Goal: Task Accomplishment & Management: Use online tool/utility

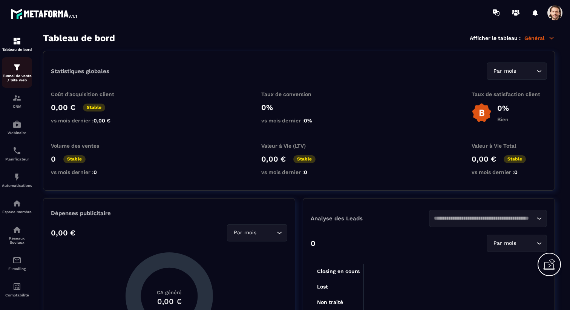
click at [15, 72] on img at bounding box center [16, 67] width 9 height 9
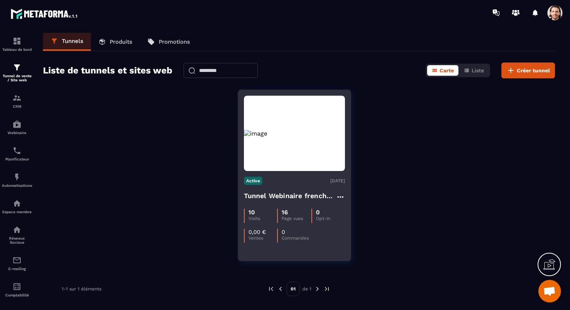
click at [263, 200] on h4 "Tunnel Webinaire frenchy partners" at bounding box center [290, 196] width 92 height 11
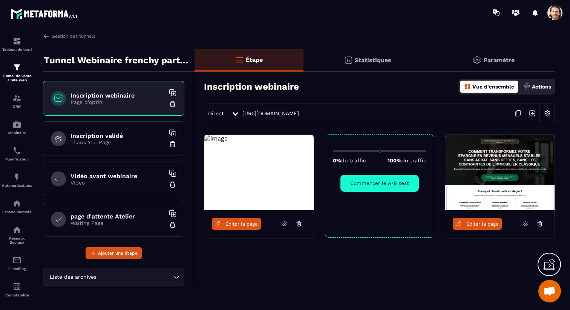
click at [115, 181] on p "Video" at bounding box center [117, 183] width 94 height 6
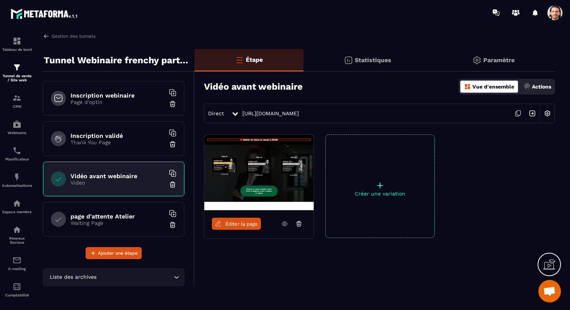
click at [519, 115] on icon at bounding box center [518, 113] width 14 height 14
click at [517, 114] on icon at bounding box center [518, 113] width 14 height 14
click at [516, 113] on icon at bounding box center [518, 113] width 14 height 14
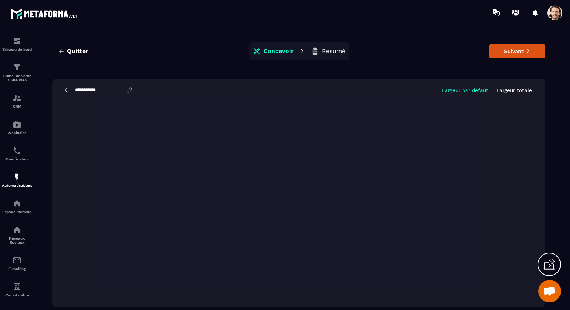
click at [87, 90] on input "**********" at bounding box center [100, 90] width 52 height 6
type input "****"
click at [505, 49] on button "Suivant" at bounding box center [517, 51] width 57 height 14
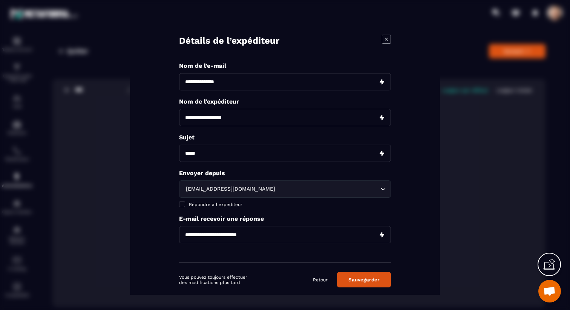
click at [229, 84] on input "Modal window" at bounding box center [285, 81] width 212 height 17
type input "****"
click at [230, 113] on input "Modal window" at bounding box center [285, 117] width 212 height 17
type input "**********"
click at [214, 194] on div "[EMAIL_ADDRESS][DOMAIN_NAME] Loading..." at bounding box center [285, 188] width 212 height 17
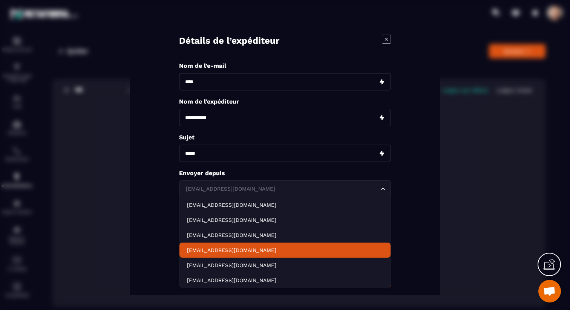
click at [223, 254] on li "[EMAIL_ADDRESS][DOMAIN_NAME]" at bounding box center [284, 249] width 211 height 15
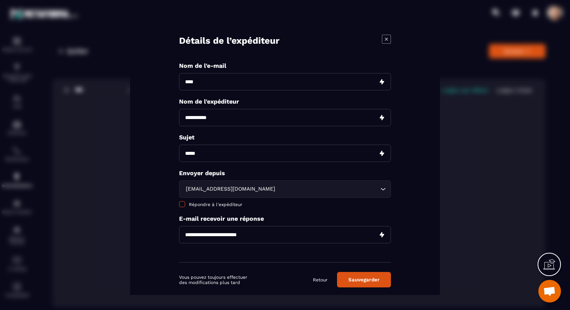
click at [221, 202] on span "Répondre à l'expéditeur" at bounding box center [216, 204] width 54 height 5
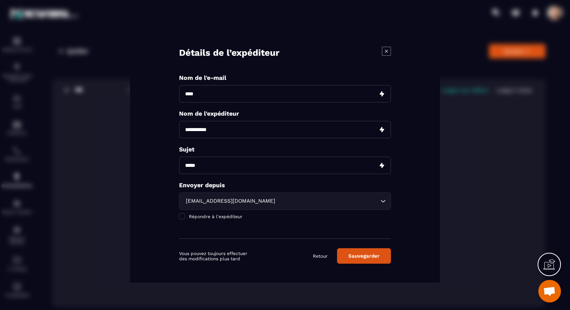
click at [224, 170] on input "Modal window" at bounding box center [285, 165] width 212 height 17
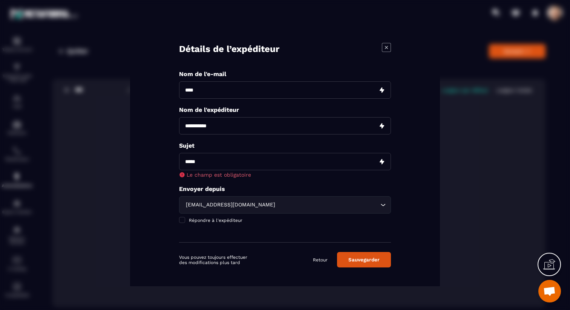
paste input "**********"
type input "**********"
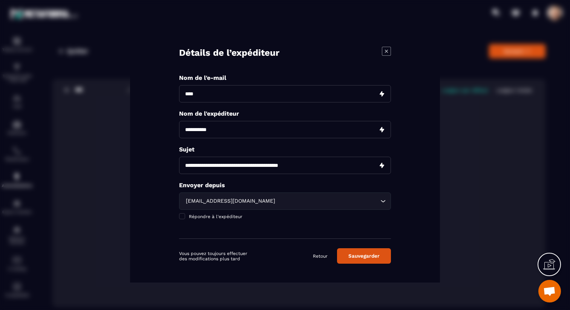
click at [331, 184] on div "**********" at bounding box center [285, 156] width 212 height 165
click at [360, 254] on button "Sauvegarder" at bounding box center [364, 255] width 54 height 15
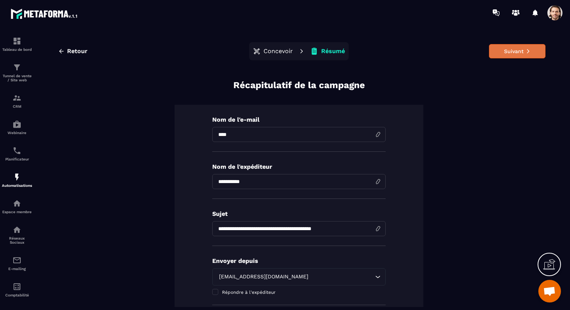
click at [510, 53] on button "Suivant" at bounding box center [517, 51] width 57 height 14
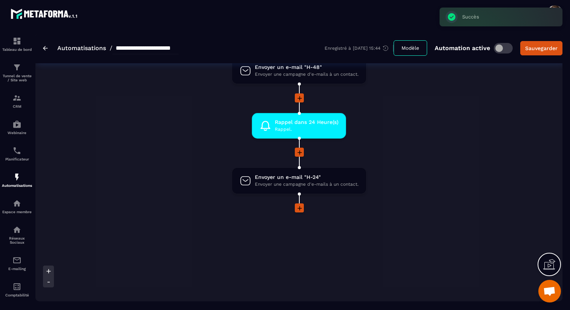
scroll to position [355, 0]
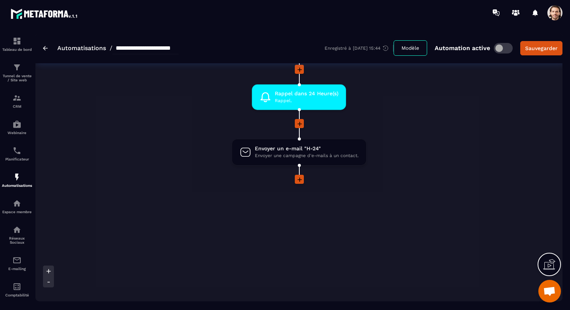
click at [301, 179] on icon at bounding box center [300, 180] width 8 height 8
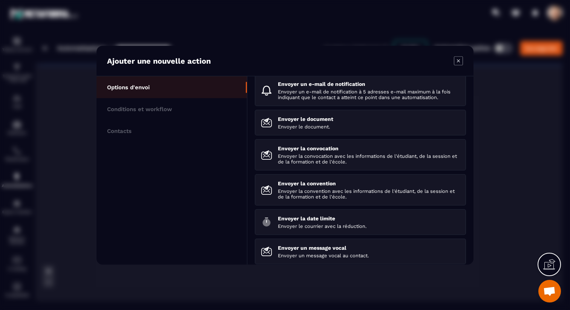
scroll to position [106, 0]
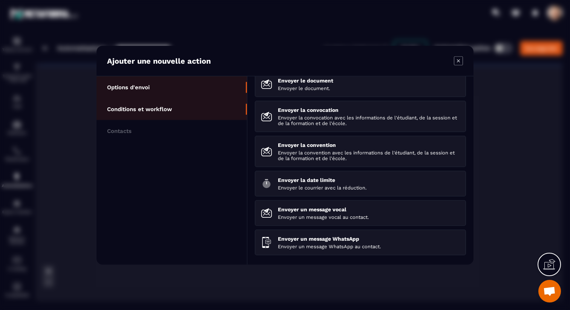
click at [164, 109] on p "Conditions et workflow" at bounding box center [139, 109] width 65 height 7
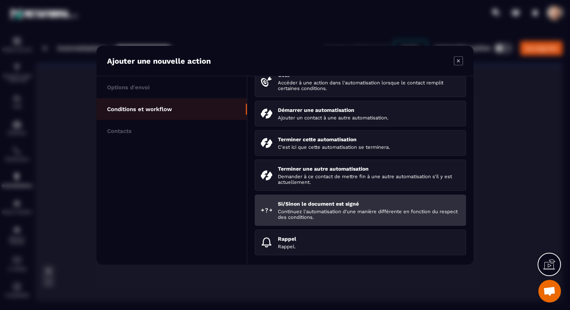
scroll to position [117, 0]
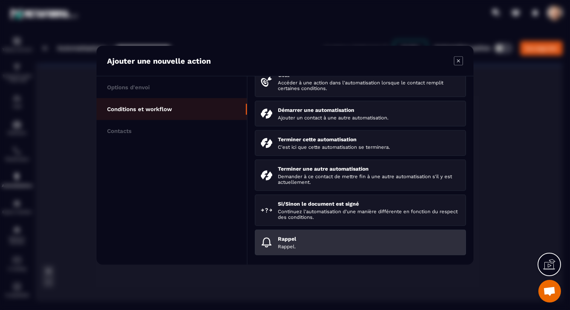
click at [280, 246] on p "Rappel." at bounding box center [369, 246] width 182 height 6
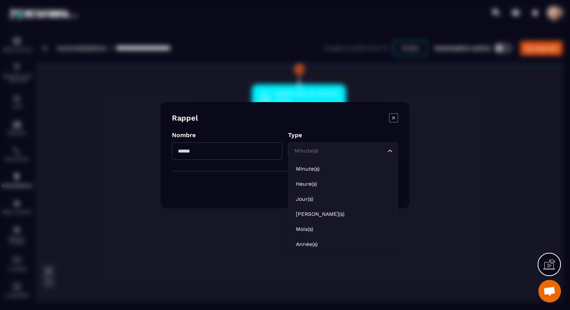
click at [327, 158] on div "Minute(s) Loading..." at bounding box center [343, 150] width 110 height 17
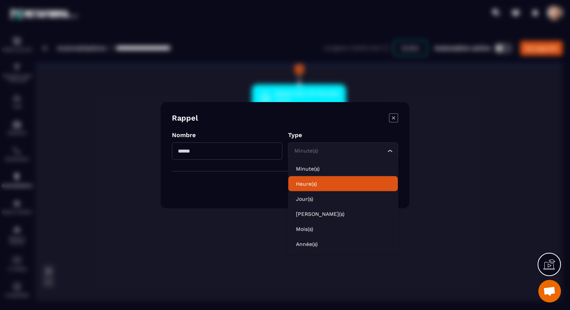
click at [325, 186] on p "Heure(s)" at bounding box center [343, 184] width 95 height 8
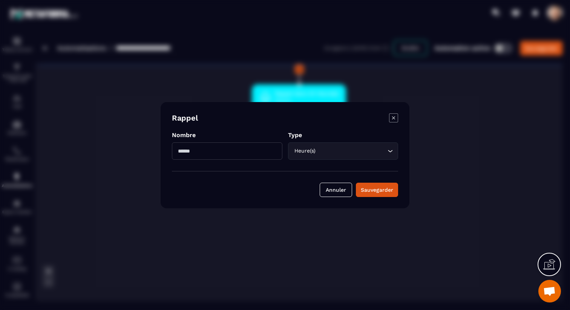
click at [240, 154] on input "Modal window" at bounding box center [227, 150] width 110 height 17
type input "*"
click at [377, 193] on div "Sauvegarder" at bounding box center [377, 190] width 32 height 8
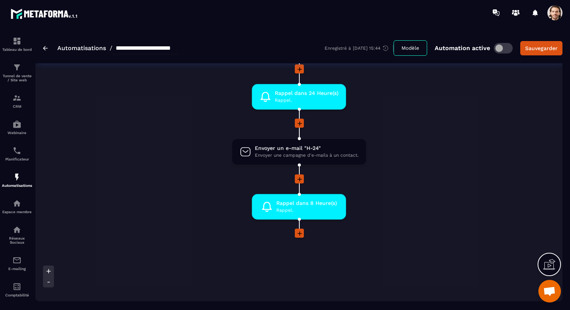
click at [300, 235] on icon at bounding box center [300, 234] width 8 height 8
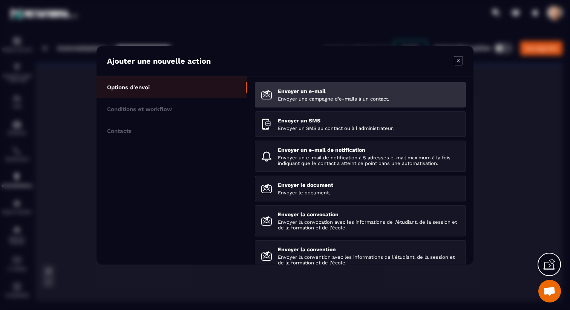
click at [320, 96] on p "Envoyer une campagne d'e-mails à un contact." at bounding box center [369, 99] width 182 height 6
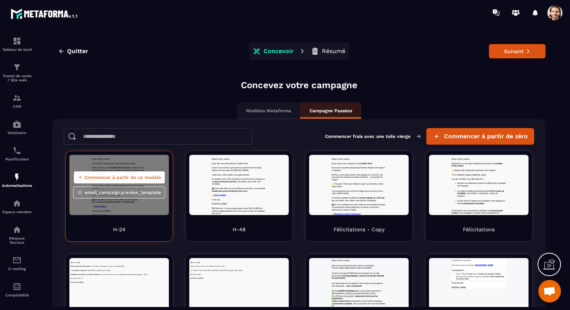
click at [125, 179] on span "Commencer à partir de ce modèle" at bounding box center [122, 177] width 77 height 6
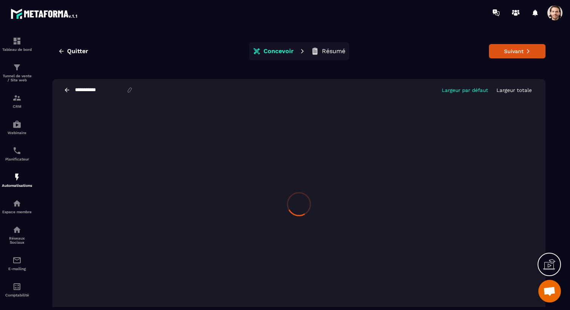
click at [86, 91] on input "**********" at bounding box center [100, 90] width 52 height 6
click at [114, 92] on input "**********" at bounding box center [100, 90] width 52 height 6
type input "***"
click at [517, 52] on button "Suivant" at bounding box center [517, 51] width 57 height 14
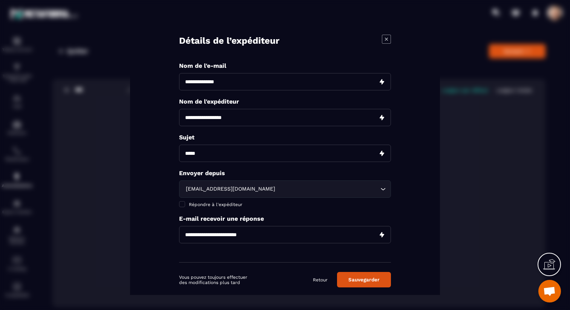
click at [222, 82] on input "Modal window" at bounding box center [285, 81] width 212 height 17
type input "***"
click at [244, 121] on input "Modal window" at bounding box center [285, 117] width 212 height 17
type input "**********"
click at [231, 153] on input "Modal window" at bounding box center [285, 152] width 212 height 17
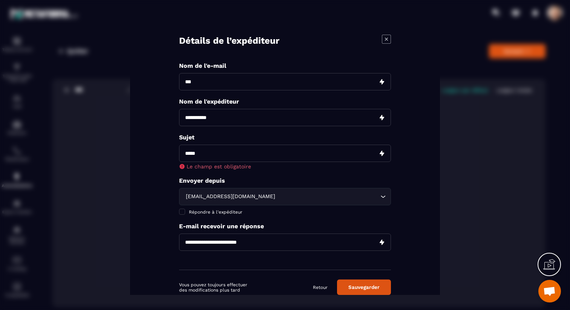
paste input "**********"
type input "**********"
click at [298, 175] on div "**********" at bounding box center [285, 166] width 212 height 208
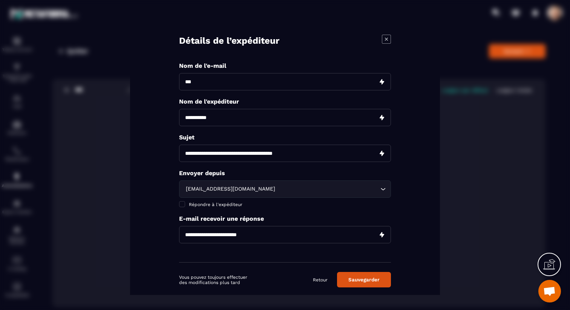
click at [275, 188] on div "[EMAIL_ADDRESS][DOMAIN_NAME]" at bounding box center [281, 189] width 196 height 8
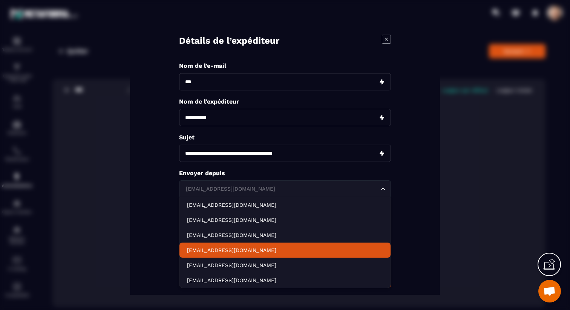
click at [268, 249] on p "[EMAIL_ADDRESS][DOMAIN_NAME]" at bounding box center [285, 250] width 196 height 8
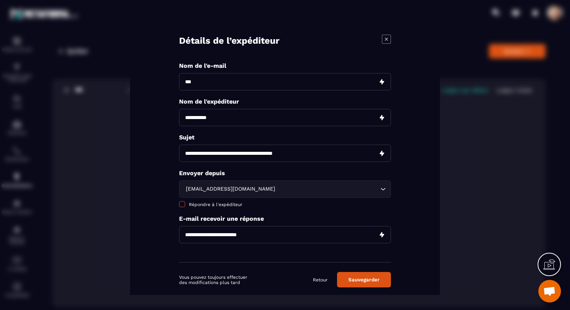
click at [224, 206] on span "Répondre à l'expéditeur" at bounding box center [216, 204] width 54 height 5
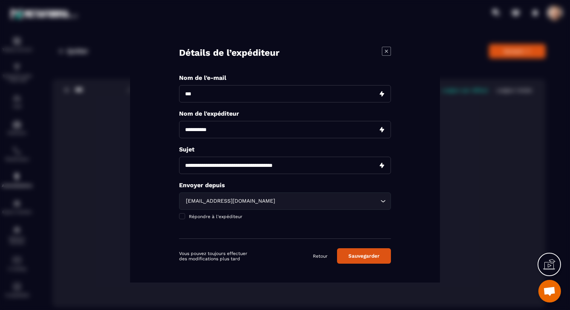
click at [371, 254] on button "Sauvegarder" at bounding box center [364, 255] width 54 height 15
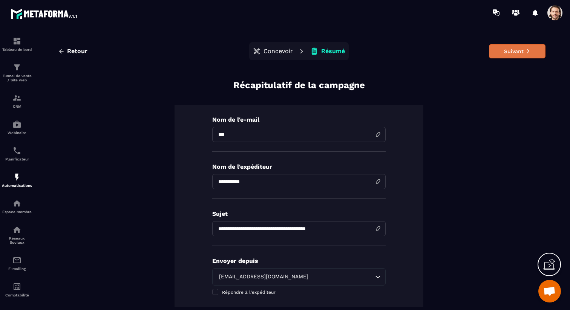
click at [517, 57] on button "Suivant" at bounding box center [517, 51] width 57 height 14
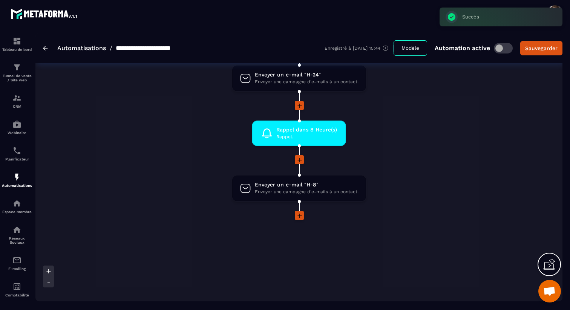
scroll to position [445, 0]
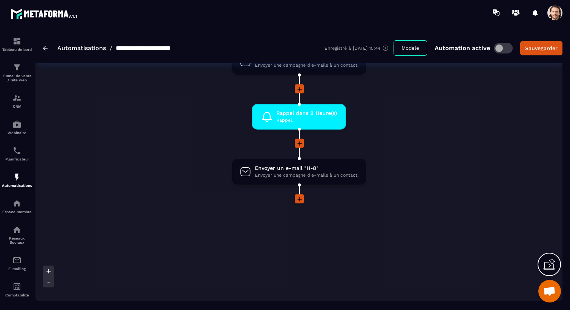
click at [298, 198] on icon at bounding box center [300, 200] width 8 height 8
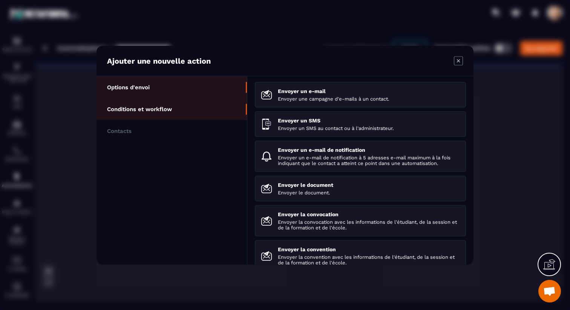
click at [184, 120] on li "Conditions et workflow" at bounding box center [171, 131] width 150 height 22
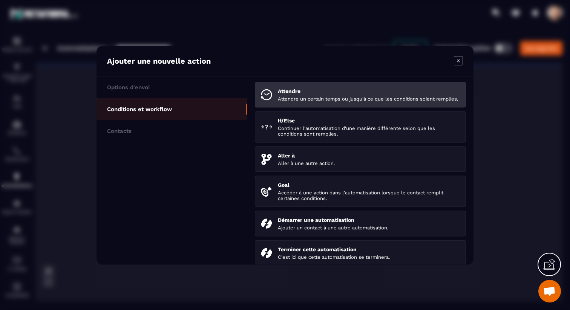
click at [297, 101] on p "Attendre un certain temps ou jusqu'à ce que les conditions soient remplies." at bounding box center [369, 99] width 182 height 6
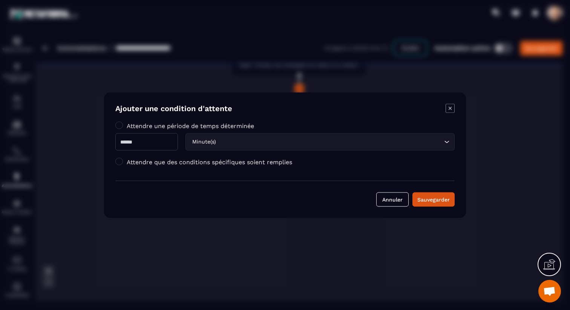
click at [161, 138] on input "Modal window" at bounding box center [146, 141] width 63 height 17
type input "*"
click at [447, 106] on icon "Modal window" at bounding box center [449, 108] width 9 height 9
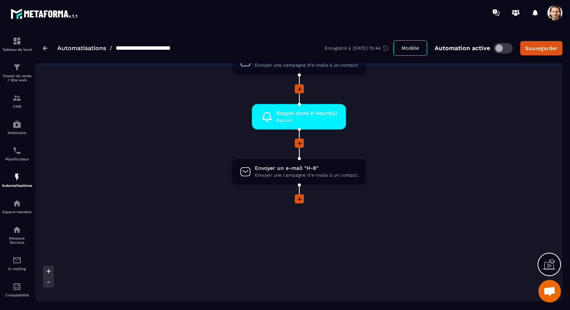
click at [298, 197] on icon at bounding box center [300, 200] width 8 height 8
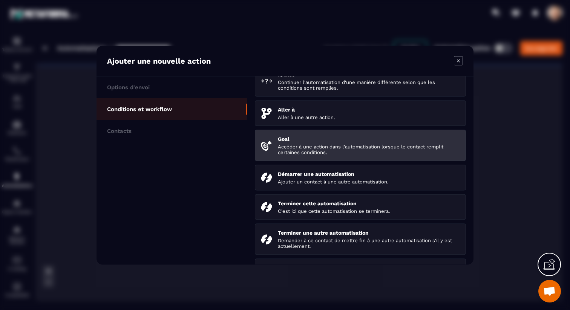
scroll to position [117, 0]
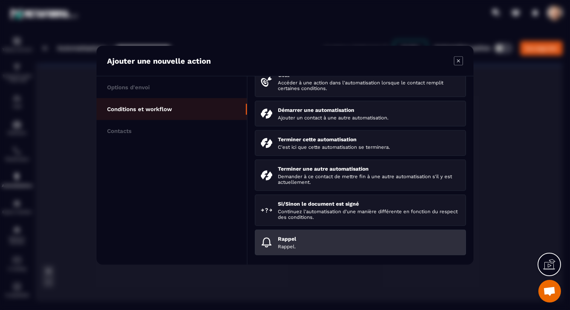
click at [296, 246] on p "Rappel." at bounding box center [369, 246] width 182 height 6
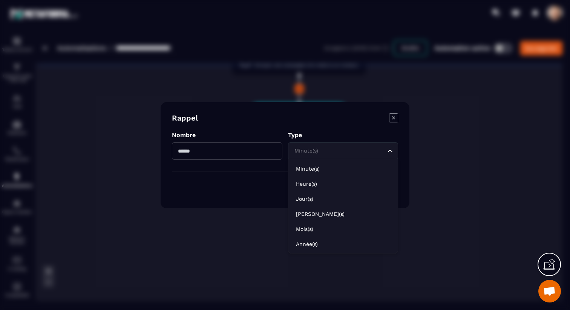
click at [320, 148] on input "Search for option" at bounding box center [339, 151] width 93 height 8
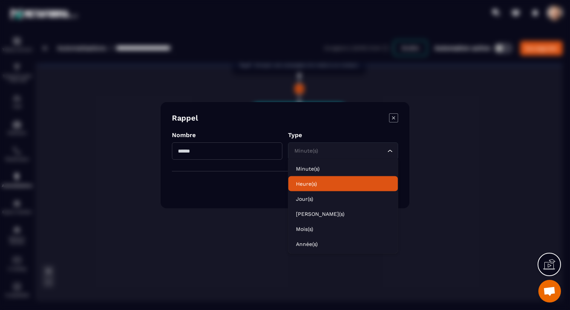
click at [318, 182] on p "Heure(s)" at bounding box center [343, 184] width 95 height 8
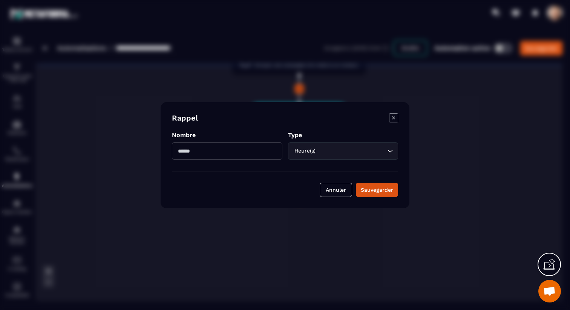
click at [242, 152] on input "Modal window" at bounding box center [227, 150] width 110 height 17
type input "*"
click at [384, 190] on div "Sauvegarder" at bounding box center [377, 190] width 32 height 8
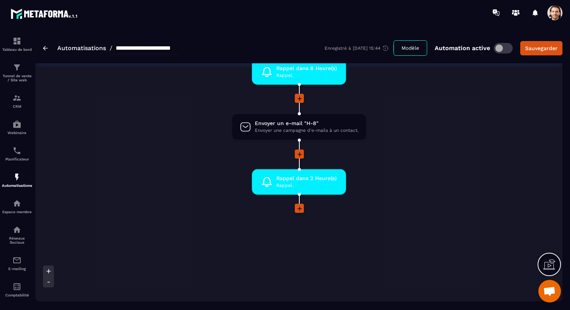
scroll to position [519, 0]
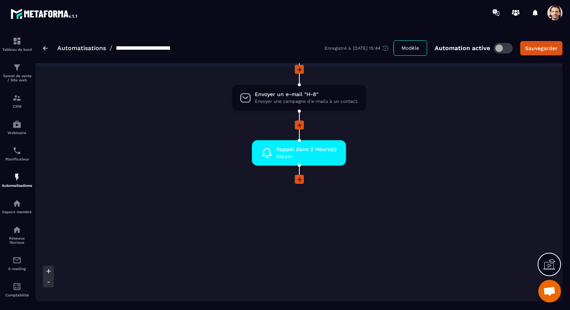
click at [299, 181] on icon at bounding box center [299, 180] width 5 height 5
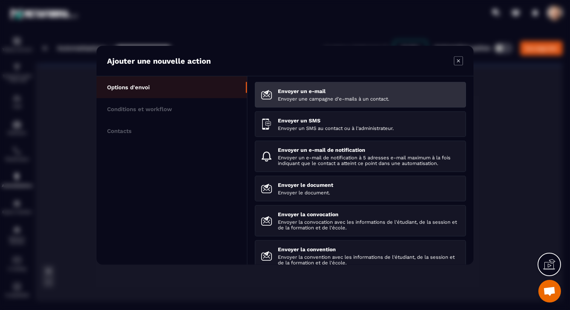
click at [309, 93] on p "Envoyer un e-mail" at bounding box center [369, 91] width 182 height 6
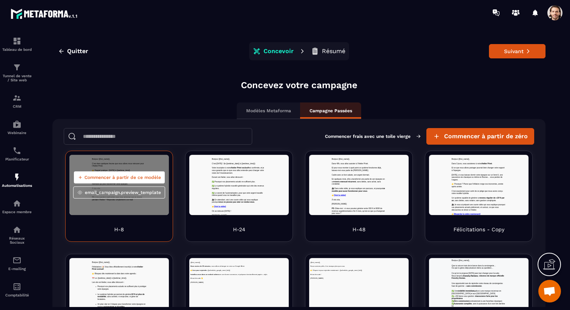
click at [130, 175] on span "Commencer à partir de ce modèle" at bounding box center [122, 177] width 77 height 6
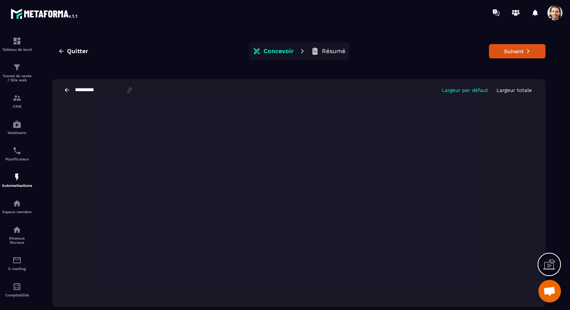
click at [84, 90] on input "**********" at bounding box center [100, 90] width 52 height 6
click at [105, 93] on input "**********" at bounding box center [100, 90] width 52 height 6
type input "***"
click at [500, 53] on button "Suivant" at bounding box center [517, 51] width 57 height 14
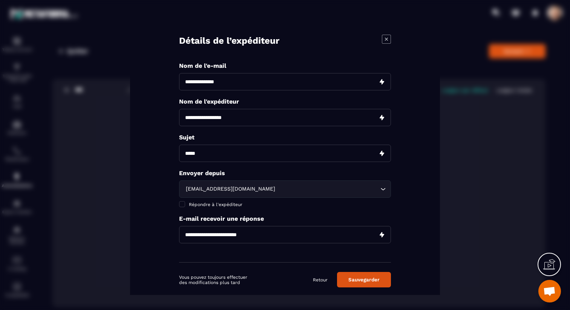
click at [248, 85] on input "Modal window" at bounding box center [285, 81] width 212 height 17
type input "***"
click at [243, 116] on input "Modal window" at bounding box center [285, 117] width 212 height 17
type input "**********"
click at [235, 158] on input "Modal window" at bounding box center [285, 152] width 212 height 17
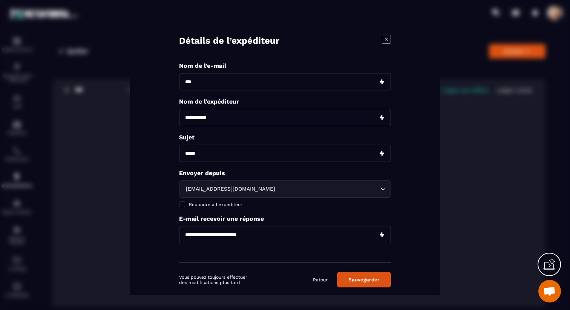
click at [231, 194] on div "[EMAIL_ADDRESS][DOMAIN_NAME] Loading..." at bounding box center [285, 188] width 212 height 17
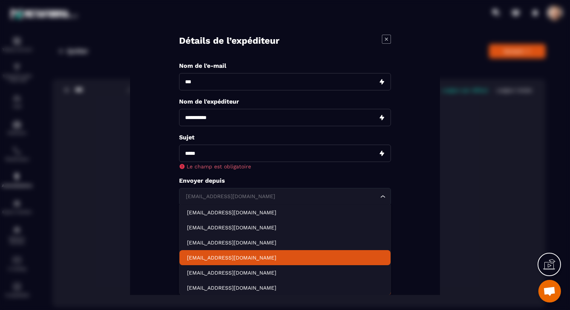
click at [226, 259] on p "[EMAIL_ADDRESS][DOMAIN_NAME]" at bounding box center [285, 258] width 196 height 8
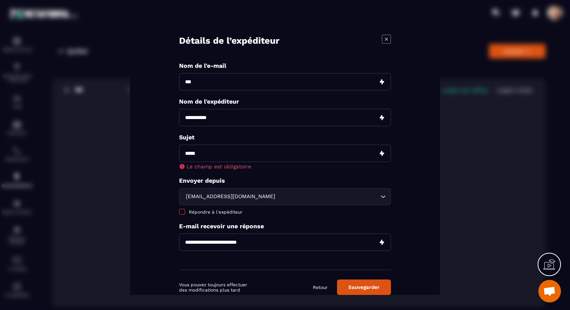
click at [207, 213] on span "Répondre à l'expéditeur" at bounding box center [216, 211] width 54 height 5
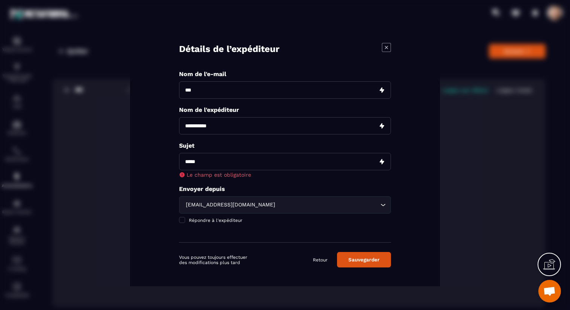
click at [219, 159] on input "Modal window" at bounding box center [285, 161] width 212 height 17
paste input "**********"
type input "**********"
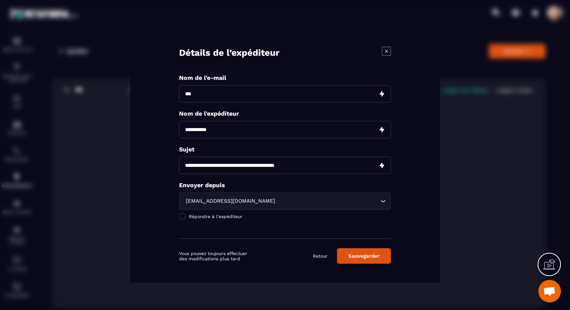
click at [370, 259] on button "Sauvegarder" at bounding box center [364, 255] width 54 height 15
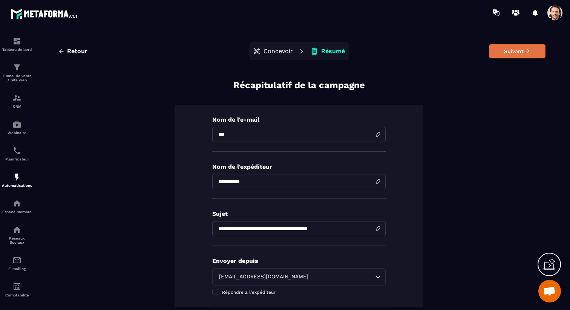
click at [507, 54] on button "Suivant" at bounding box center [517, 51] width 57 height 14
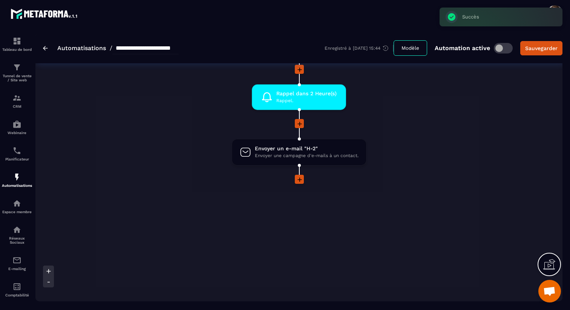
scroll to position [566, 0]
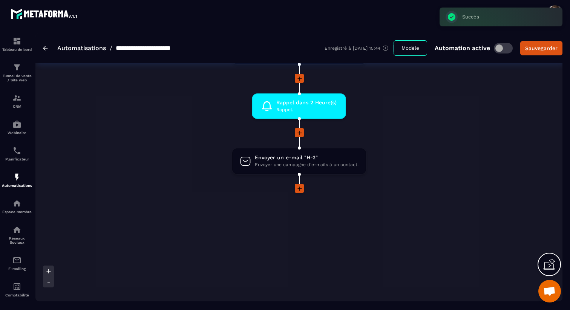
click at [301, 188] on icon at bounding box center [300, 189] width 8 height 8
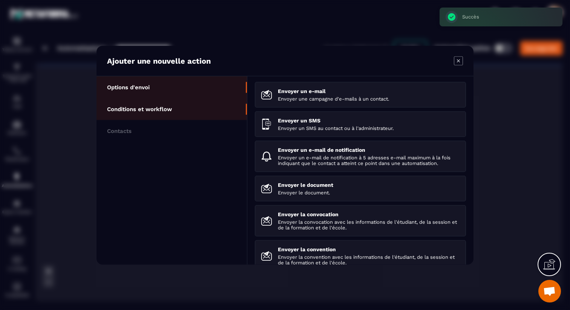
click at [154, 110] on p "Conditions et workflow" at bounding box center [139, 109] width 65 height 7
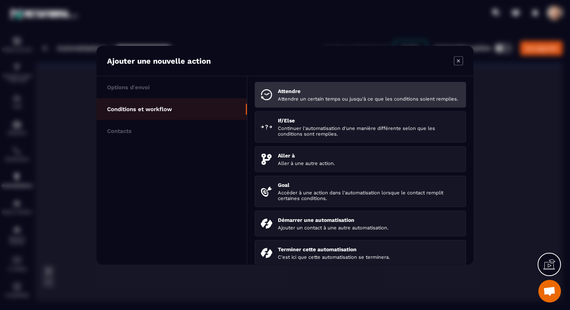
click at [298, 98] on p "Attendre un certain temps ou jusqu'à ce que les conditions soient remplies." at bounding box center [369, 99] width 182 height 6
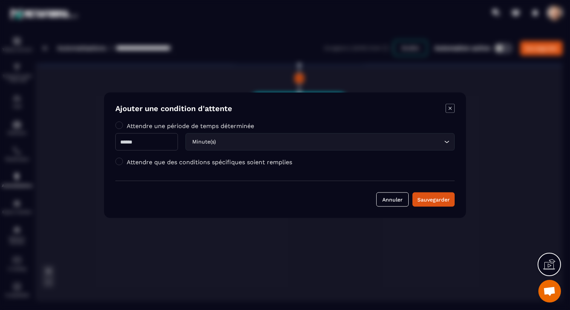
click at [447, 104] on icon "Modal window" at bounding box center [449, 108] width 9 height 9
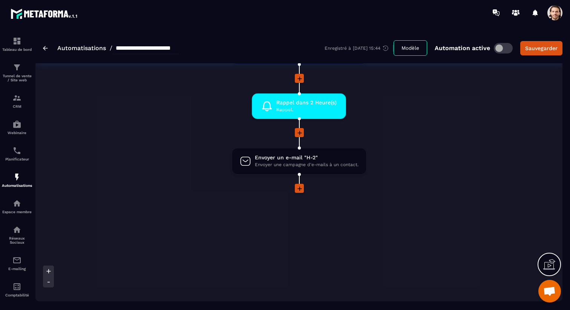
click at [298, 191] on icon at bounding box center [300, 189] width 8 height 8
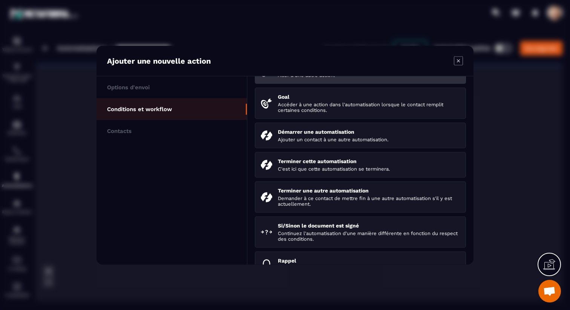
scroll to position [117, 0]
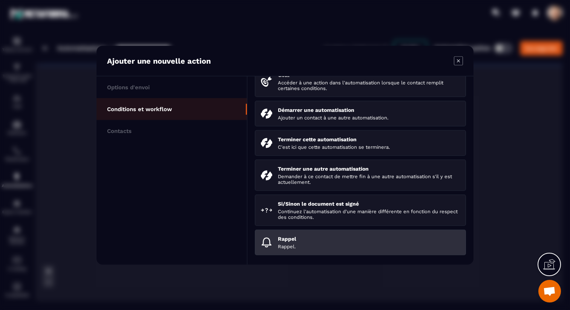
click at [319, 245] on p "Rappel." at bounding box center [369, 246] width 182 height 6
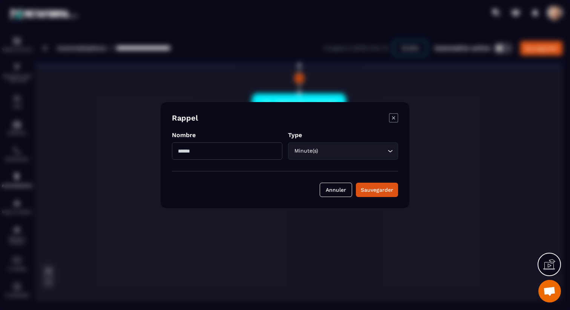
click at [253, 152] on input "Modal window" at bounding box center [227, 150] width 110 height 17
type input "**"
click at [377, 186] on div "Sauvegarder" at bounding box center [377, 190] width 32 height 8
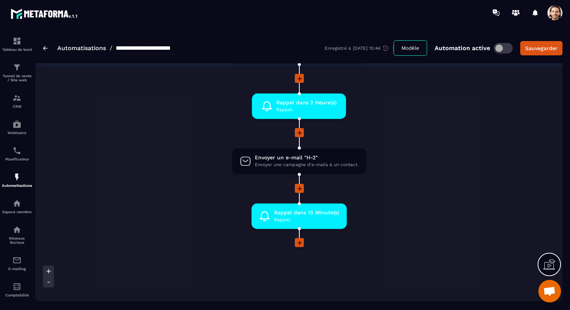
click at [299, 244] on icon at bounding box center [299, 243] width 5 height 5
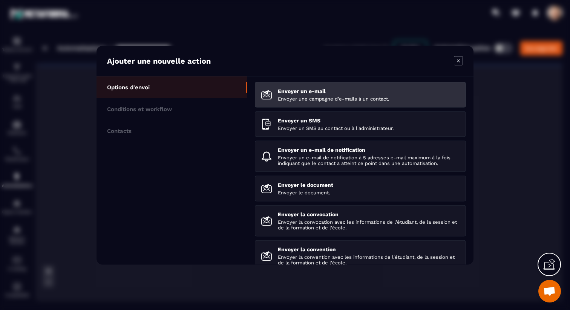
click at [308, 89] on p "Envoyer un e-mail" at bounding box center [369, 91] width 182 height 6
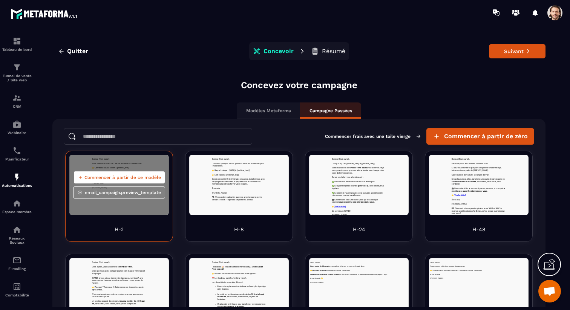
click at [134, 182] on button "Commencer à partir de ce modèle" at bounding box center [119, 177] width 91 height 12
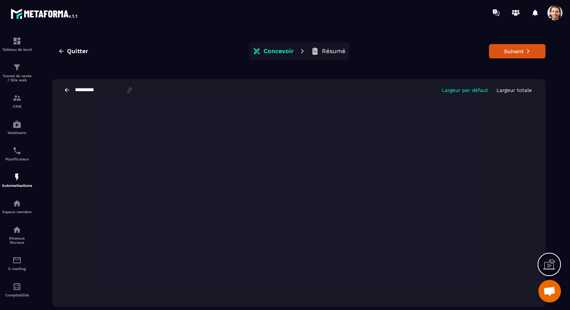
click at [83, 91] on input "**********" at bounding box center [100, 90] width 52 height 6
click at [122, 92] on input "**********" at bounding box center [100, 90] width 52 height 6
type input "*****"
click at [511, 49] on button "Suivant" at bounding box center [517, 51] width 57 height 14
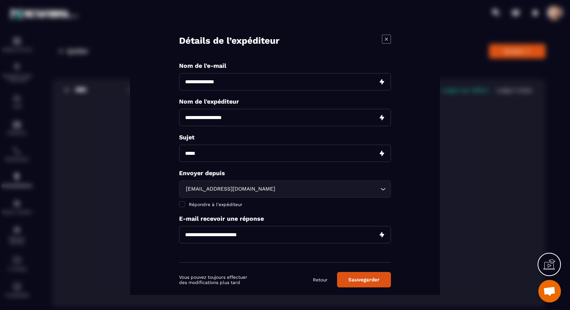
click at [269, 116] on input "Modal window" at bounding box center [285, 117] width 212 height 17
type input "**********"
click at [268, 80] on input "Modal window" at bounding box center [285, 81] width 212 height 17
type input "********"
click at [263, 150] on input "Modal window" at bounding box center [285, 152] width 212 height 17
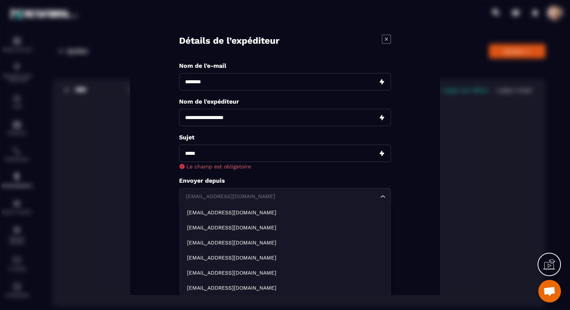
click at [262, 182] on div "**********" at bounding box center [285, 166] width 212 height 208
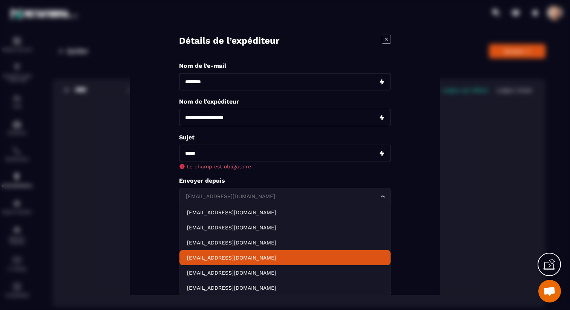
click at [245, 257] on p "[EMAIL_ADDRESS][DOMAIN_NAME]" at bounding box center [285, 258] width 196 height 8
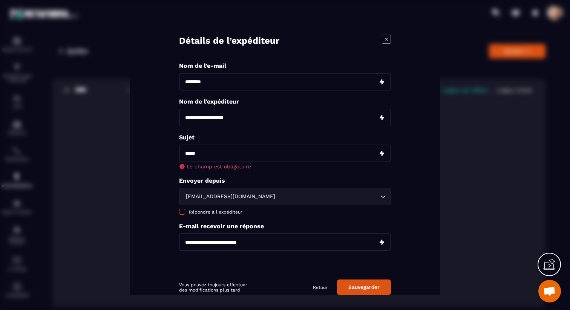
click at [227, 213] on span "Répondre à l'expéditeur" at bounding box center [216, 211] width 54 height 5
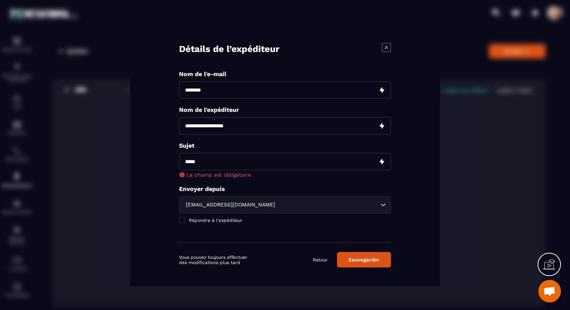
click at [202, 157] on input "Modal window" at bounding box center [285, 161] width 212 height 17
paste input "**********"
click at [184, 161] on input "**********" at bounding box center [285, 161] width 212 height 17
click at [294, 162] on input "**********" at bounding box center [285, 161] width 212 height 17
click at [303, 162] on input "**********" at bounding box center [285, 161] width 212 height 17
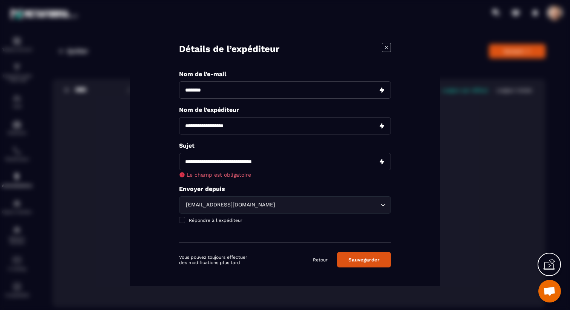
type input "**********"
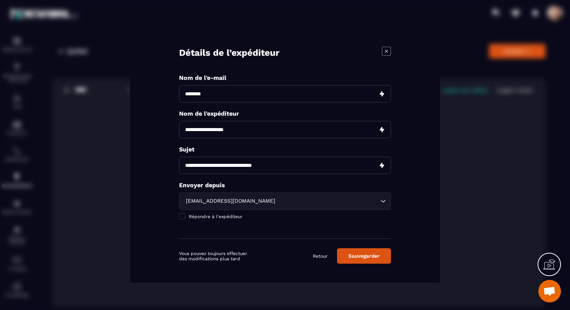
click at [372, 257] on button "Sauvegarder" at bounding box center [364, 255] width 54 height 15
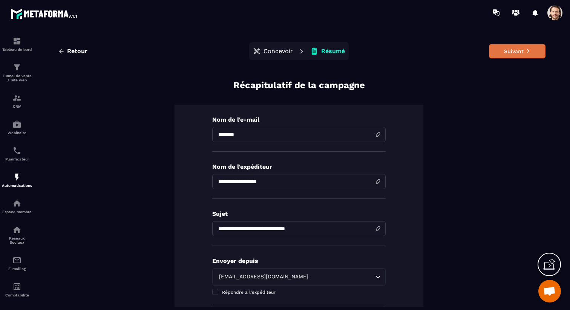
click at [511, 49] on button "Suivant" at bounding box center [517, 51] width 57 height 14
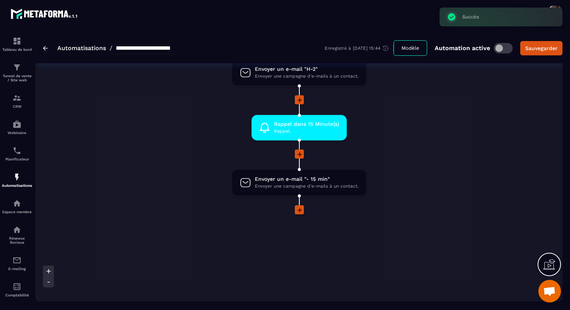
scroll to position [665, 0]
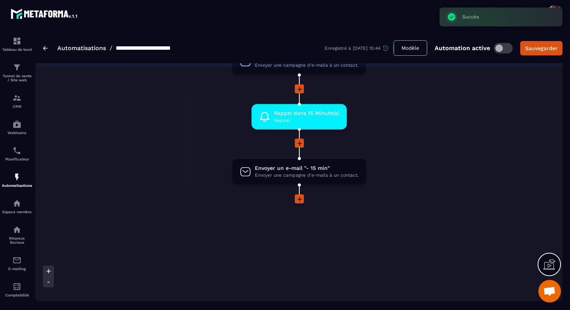
click at [298, 202] on icon at bounding box center [300, 200] width 8 height 8
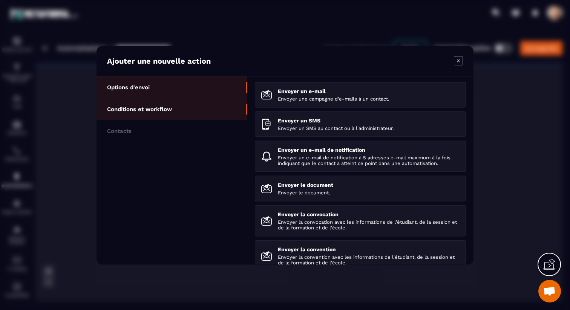
click at [189, 120] on li "Conditions et workflow" at bounding box center [171, 131] width 150 height 22
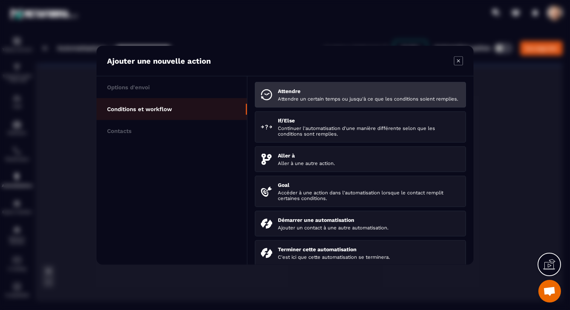
click at [293, 96] on p "Attendre un certain temps ou jusqu'à ce que les conditions soient remplies." at bounding box center [369, 99] width 182 height 6
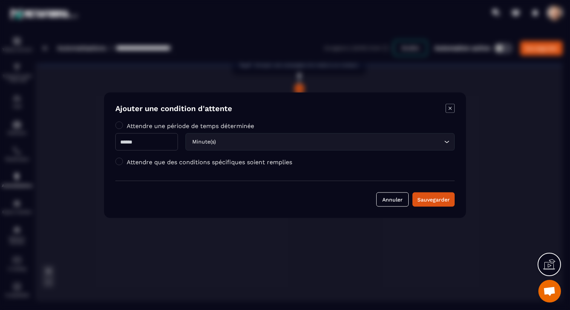
click at [168, 139] on input "Modal window" at bounding box center [146, 141] width 63 height 17
type input "**"
click at [444, 200] on div "Sauvegarder" at bounding box center [433, 200] width 32 height 8
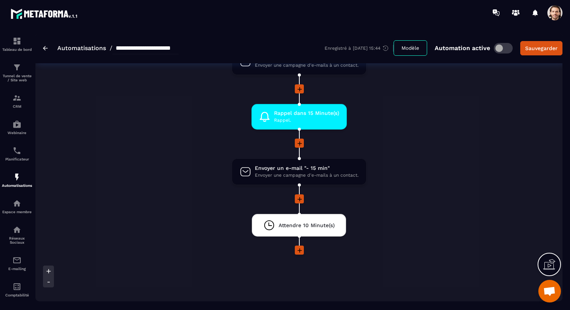
click at [300, 251] on icon at bounding box center [300, 251] width 8 height 8
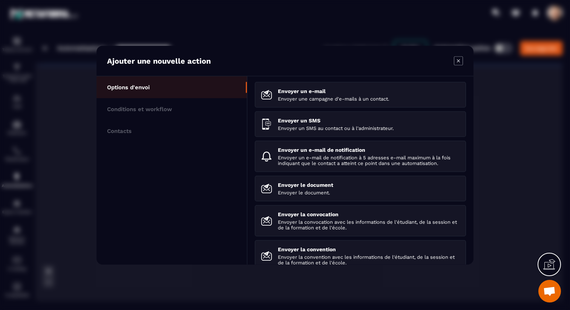
click at [458, 62] on icon "Modal window" at bounding box center [458, 60] width 9 height 9
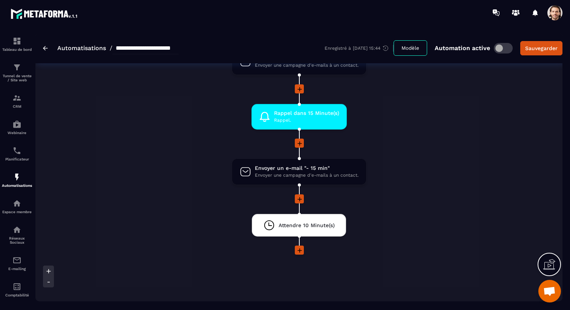
click at [299, 199] on icon at bounding box center [299, 199] width 5 height 5
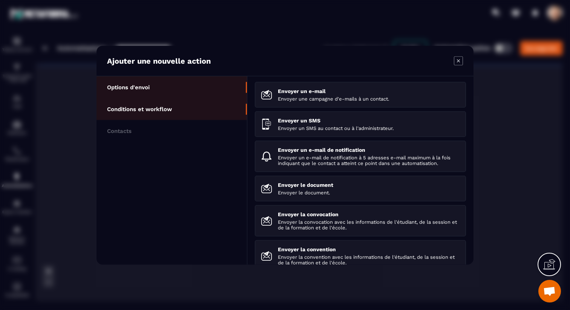
click at [213, 120] on li "Conditions et workflow" at bounding box center [171, 131] width 150 height 22
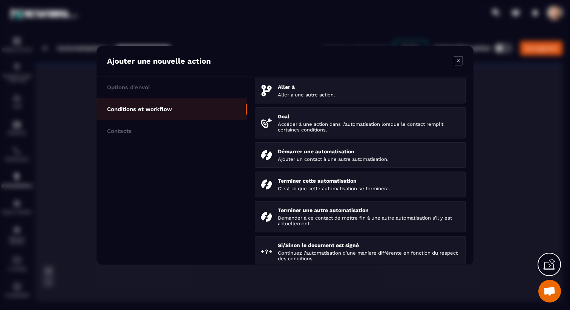
scroll to position [117, 0]
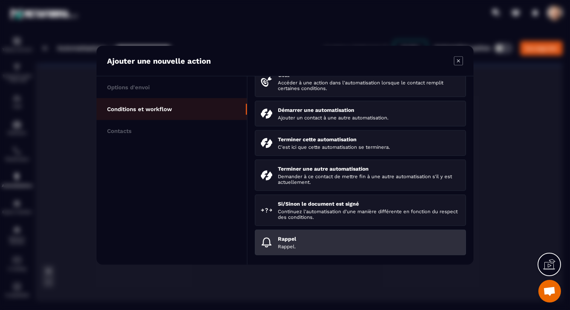
click at [293, 240] on p "Rappel" at bounding box center [369, 239] width 182 height 6
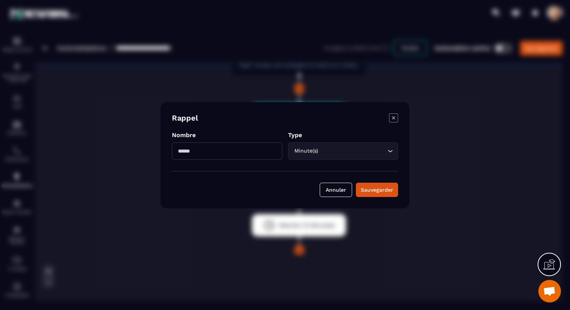
click at [237, 148] on input "Modal window" at bounding box center [227, 150] width 110 height 17
type input "*"
click at [372, 188] on div "Sauvegarder" at bounding box center [377, 190] width 32 height 8
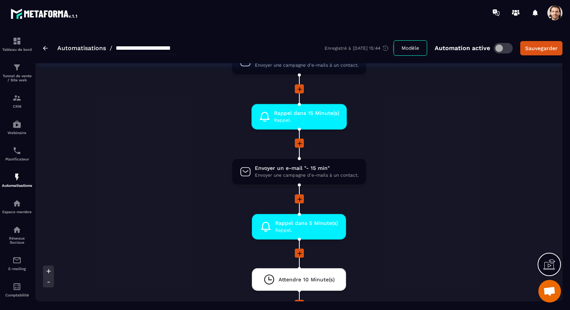
click at [301, 252] on icon at bounding box center [300, 254] width 8 height 8
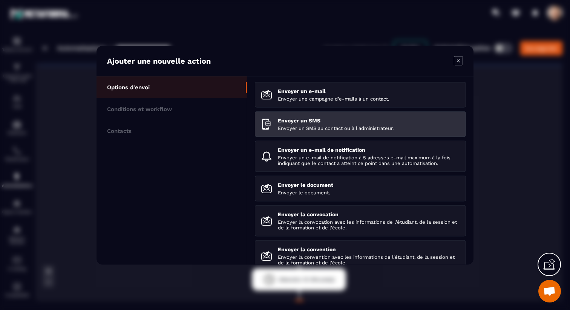
click at [322, 125] on div "Envoyer un SMS Envoyer un SMS au contact ou à l'administrateur." at bounding box center [369, 124] width 182 height 14
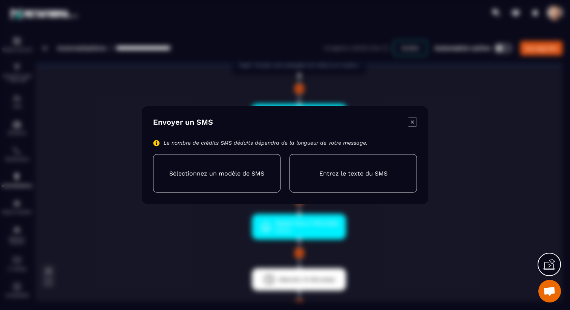
click at [330, 168] on div "Entrez le texte du SMS" at bounding box center [352, 173] width 127 height 38
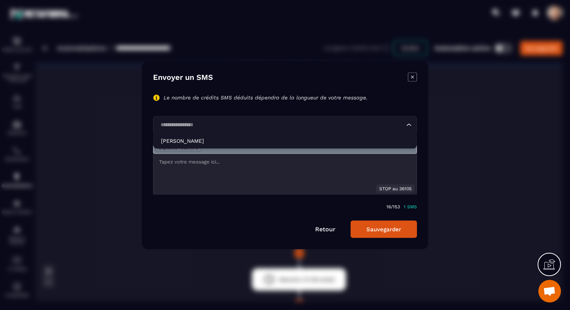
click at [256, 122] on input "Search for option" at bounding box center [281, 125] width 246 height 8
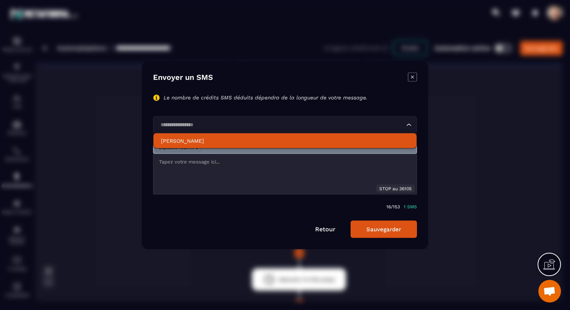
click at [291, 137] on p "[PERSON_NAME]" at bounding box center [285, 141] width 248 height 8
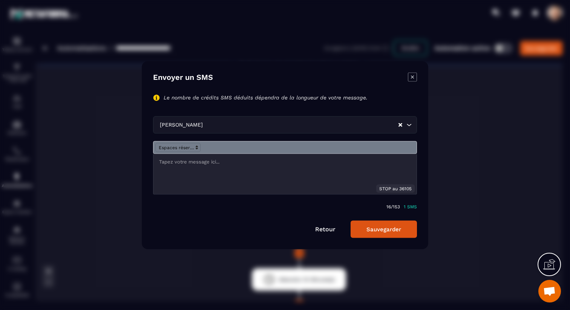
click at [268, 181] on div "Modal window" at bounding box center [284, 174] width 263 height 40
click at [193, 150] on span "Modal window" at bounding box center [177, 147] width 45 height 9
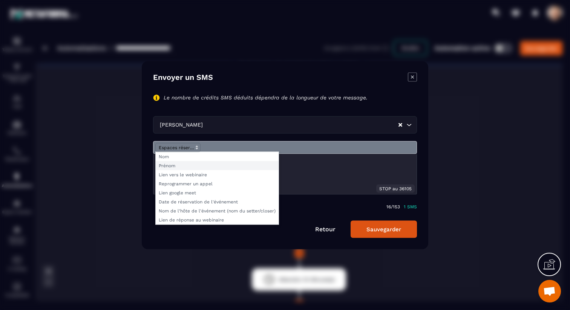
click at [188, 166] on span "Modal window" at bounding box center [217, 165] width 123 height 9
click at [192, 147] on span "Modal window" at bounding box center [177, 147] width 45 height 9
click at [188, 174] on span "Modal window" at bounding box center [217, 174] width 123 height 9
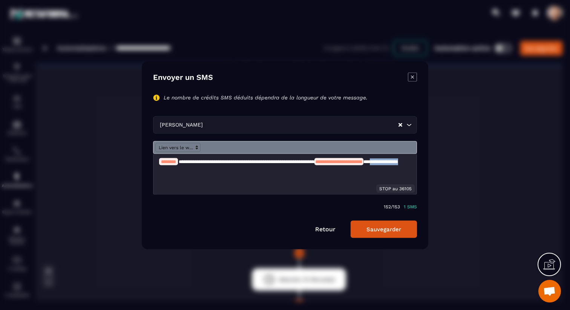
drag, startPoint x: 235, startPoint y: 168, endPoint x: 191, endPoint y: 169, distance: 43.7
click at [191, 169] on p "**********" at bounding box center [285, 165] width 252 height 14
click at [158, 160] on div "**********" at bounding box center [284, 174] width 263 height 40
click at [227, 171] on p "**********" at bounding box center [285, 165] width 252 height 14
click at [391, 231] on button "Sauvegarder" at bounding box center [383, 228] width 66 height 17
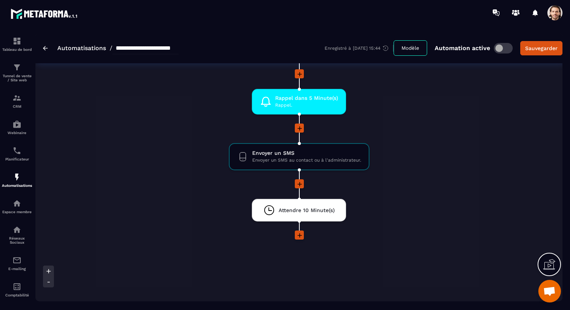
scroll to position [813, 0]
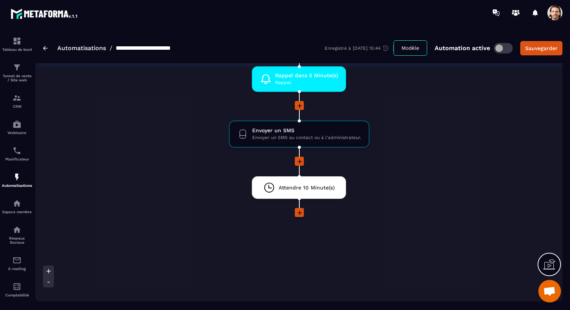
click at [298, 213] on icon at bounding box center [299, 213] width 5 height 5
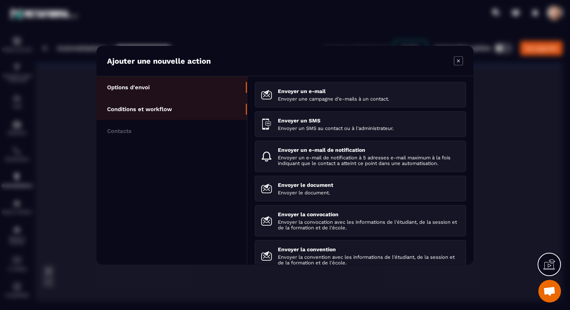
click at [187, 120] on li "Conditions et workflow" at bounding box center [171, 131] width 150 height 22
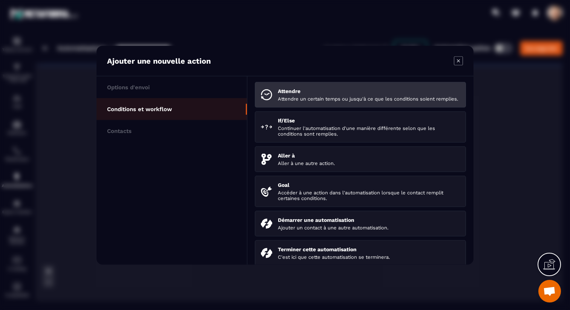
click at [286, 95] on div "Attendre Attendre un certain temps ou jusqu'à ce que les conditions soient remp…" at bounding box center [369, 95] width 182 height 14
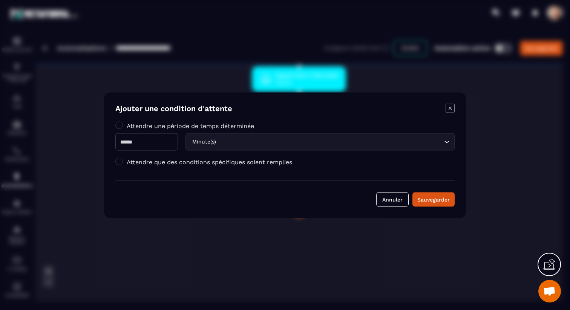
click at [444, 111] on div "Ajouter une condition d'attente" at bounding box center [284, 109] width 339 height 11
click at [448, 111] on icon "Modal window" at bounding box center [449, 108] width 9 height 9
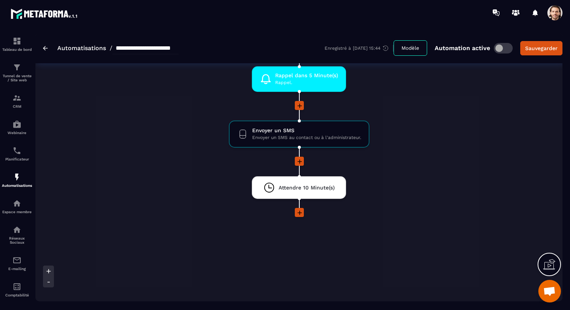
click at [301, 214] on icon at bounding box center [300, 213] width 8 height 8
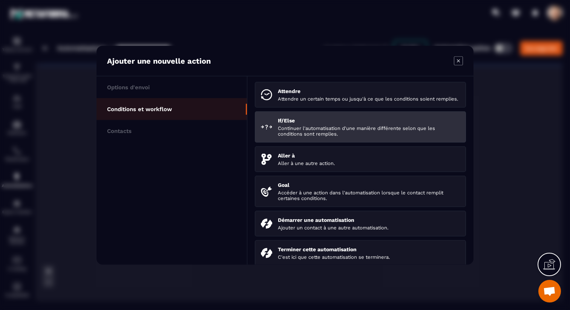
click at [308, 136] on p "Continuer l'automatisation d'une manière différente selon que les conditions so…" at bounding box center [369, 130] width 182 height 11
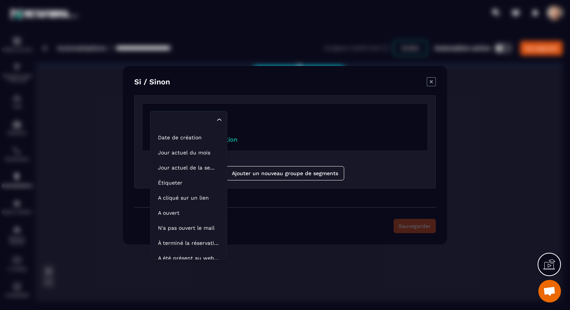
click at [198, 115] on div "Loading..." at bounding box center [188, 119] width 77 height 17
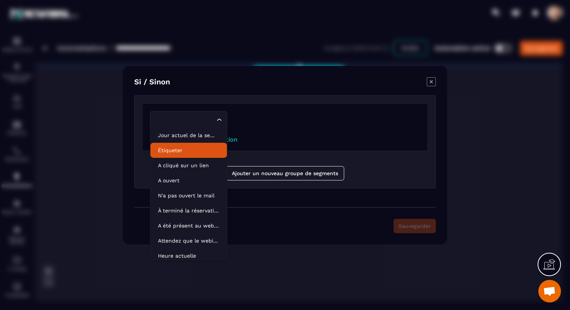
scroll to position [38, 0]
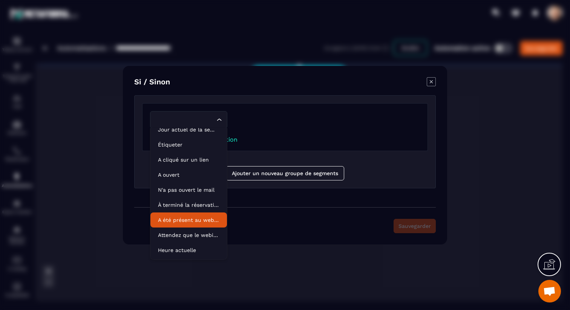
click at [198, 224] on li "A été présent au webinar" at bounding box center [188, 220] width 77 height 15
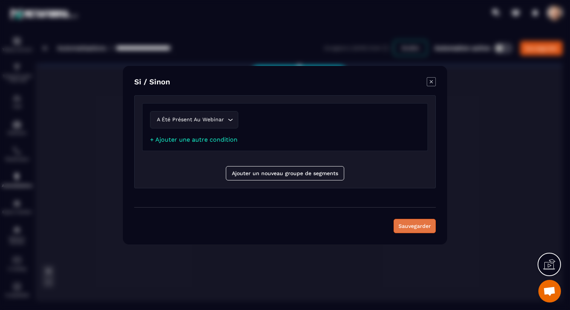
click at [411, 228] on button "Sauvegarder" at bounding box center [414, 226] width 42 height 14
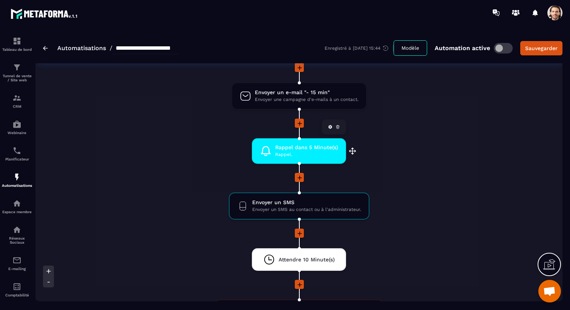
scroll to position [740, 0]
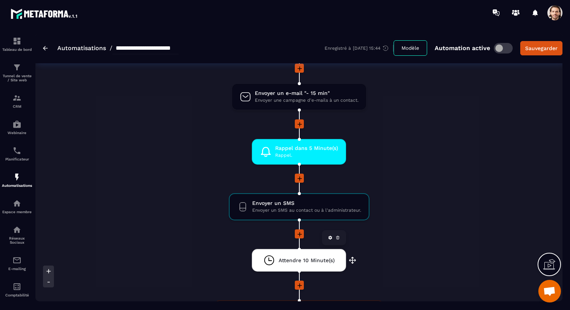
click at [318, 261] on span "Attendre 10 Minute(s)" at bounding box center [307, 260] width 56 height 7
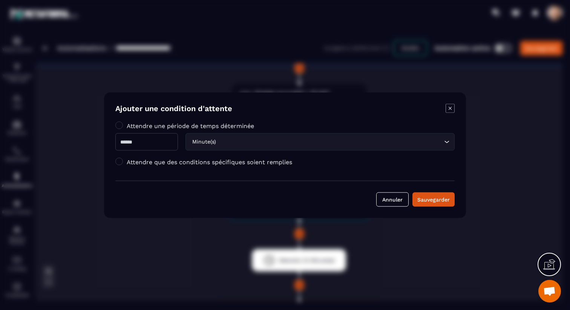
click at [159, 142] on input "**" at bounding box center [146, 141] width 63 height 17
type input "**"
click at [429, 197] on div "Sauvegarder" at bounding box center [433, 200] width 32 height 8
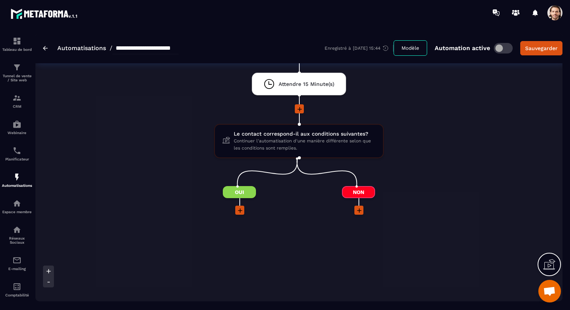
scroll to position [954, 0]
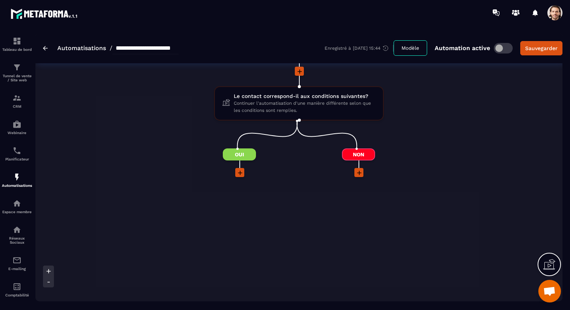
click at [360, 174] on icon at bounding box center [359, 173] width 8 height 8
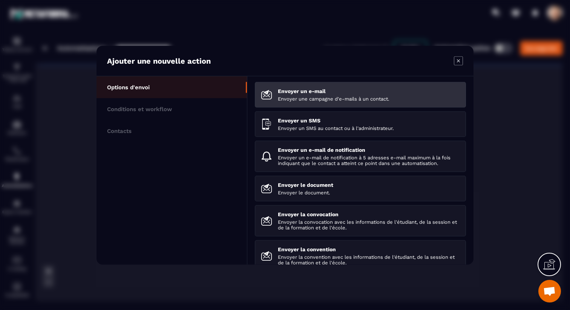
click at [327, 101] on p "Envoyer une campagne d'e-mails à un contact." at bounding box center [369, 99] width 182 height 6
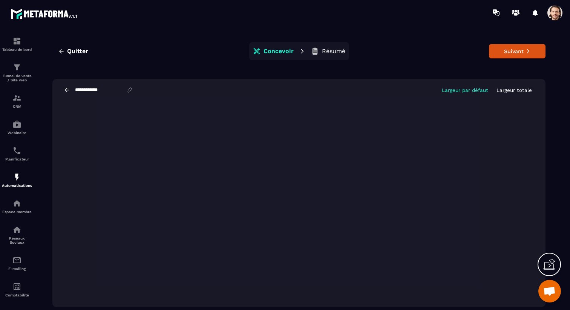
click at [113, 89] on input "**********" at bounding box center [100, 90] width 52 height 6
type input "*********"
click at [496, 50] on button "Suivant" at bounding box center [517, 51] width 57 height 14
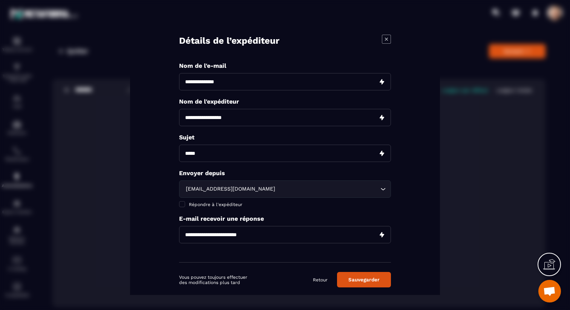
click at [243, 83] on input "Modal window" at bounding box center [285, 81] width 212 height 17
type input "*********"
click at [223, 114] on input "Modal window" at bounding box center [285, 117] width 212 height 17
type input "**********"
click at [210, 157] on input "Modal window" at bounding box center [285, 152] width 212 height 17
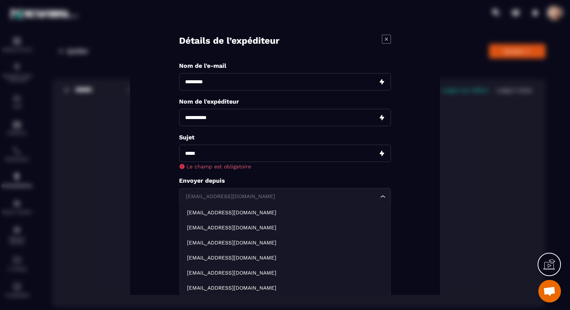
click at [208, 189] on div "[EMAIL_ADDRESS][DOMAIN_NAME] Loading..." at bounding box center [285, 196] width 212 height 17
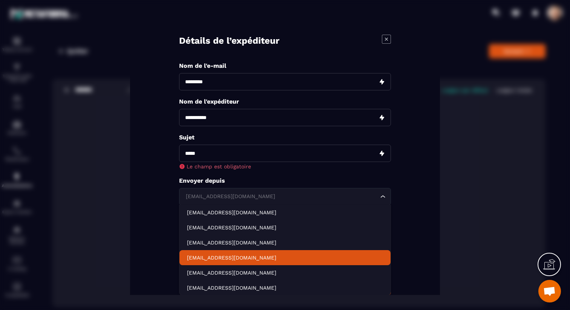
click at [224, 256] on p "[EMAIL_ADDRESS][DOMAIN_NAME]" at bounding box center [285, 258] width 196 height 8
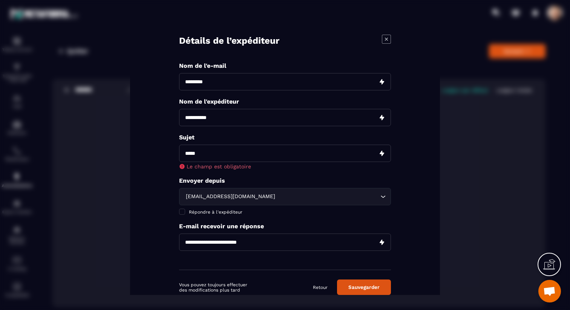
click at [216, 157] on input "Modal window" at bounding box center [285, 152] width 212 height 17
paste input "**********"
type input "**********"
click at [263, 176] on div "**********" at bounding box center [285, 166] width 212 height 208
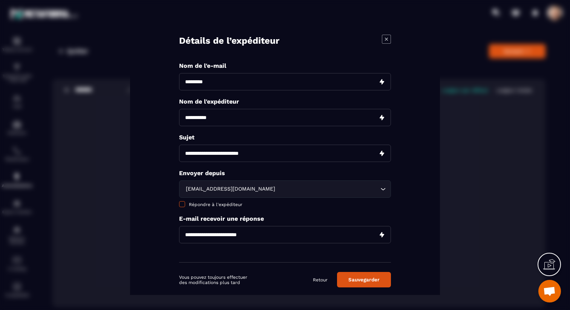
click at [223, 203] on span "Répondre à l'expéditeur" at bounding box center [216, 204] width 54 height 5
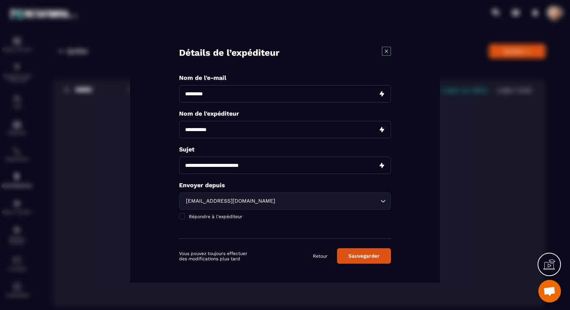
click at [357, 256] on button "Sauvegarder" at bounding box center [364, 255] width 54 height 15
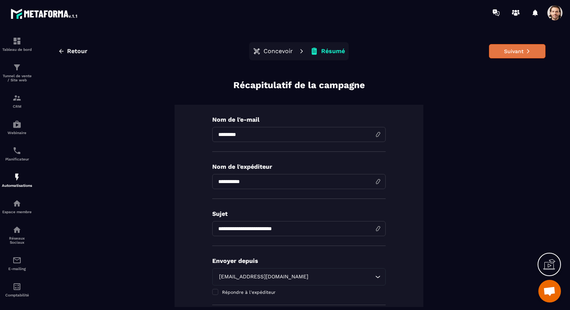
click at [519, 45] on button "Suivant" at bounding box center [517, 51] width 57 height 14
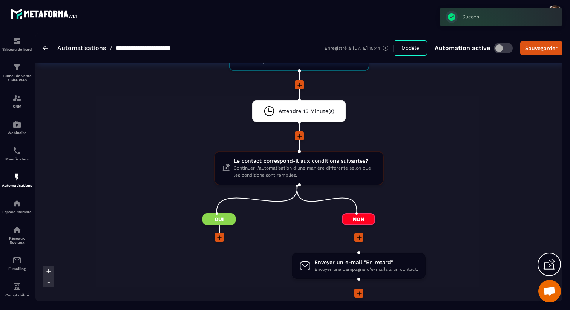
scroll to position [969, 0]
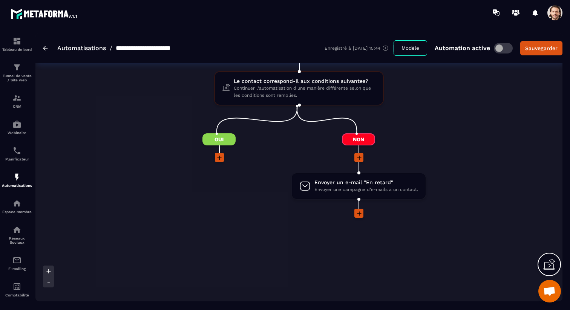
click at [219, 158] on icon at bounding box center [219, 158] width 5 height 5
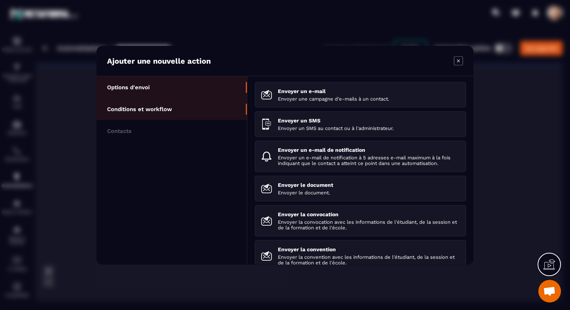
click at [190, 120] on li "Conditions et workflow" at bounding box center [171, 131] width 150 height 22
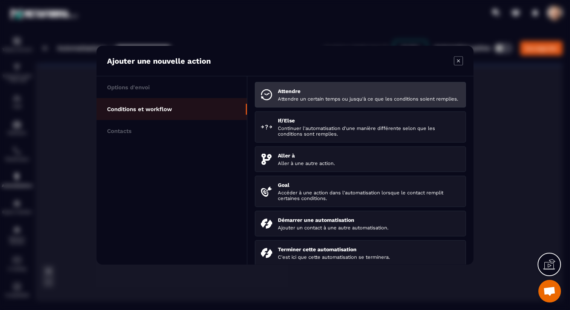
click at [298, 101] on p "Attendre un certain temps ou jusqu'à ce que les conditions soient remplies." at bounding box center [369, 99] width 182 height 6
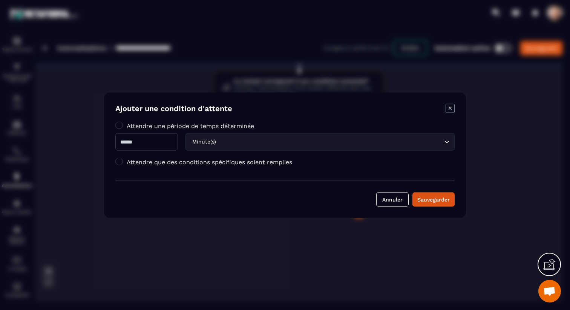
click at [155, 165] on label "Attendre que des conditions spécifiques soient remplies" at bounding box center [209, 161] width 165 height 7
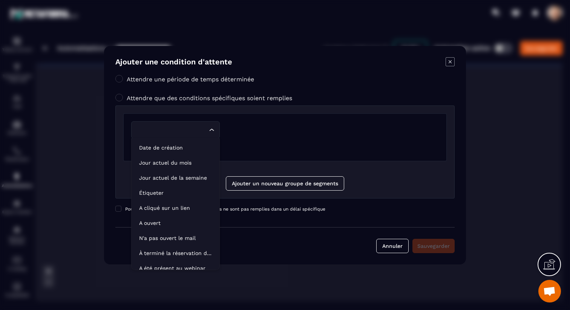
click at [178, 133] on input "Search for option" at bounding box center [171, 130] width 71 height 8
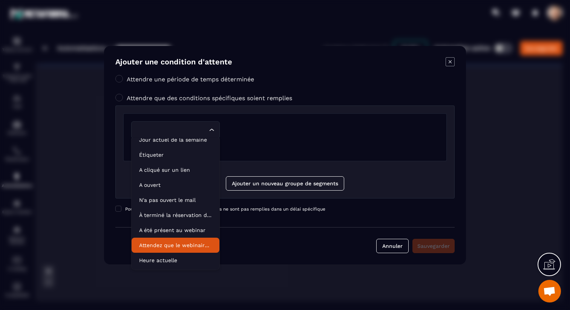
click at [187, 246] on p "Attendez que le webinaire soit terminé" at bounding box center [175, 246] width 73 height 8
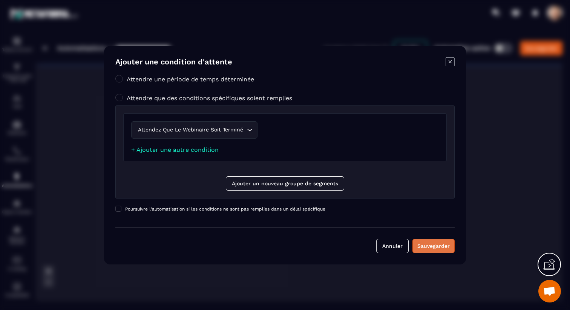
click at [431, 244] on div "Sauvegarder" at bounding box center [433, 246] width 32 height 8
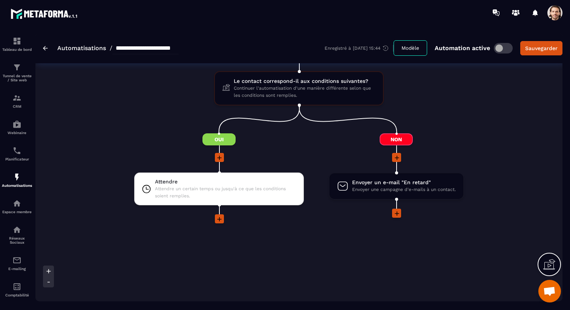
click at [397, 214] on icon at bounding box center [397, 213] width 5 height 5
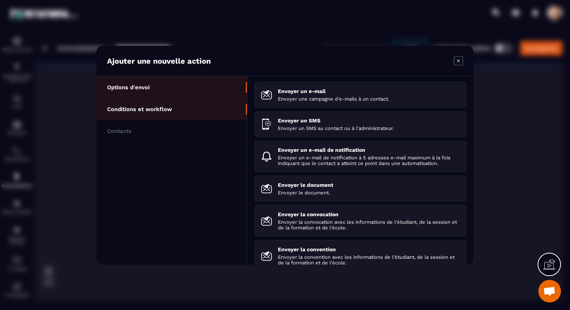
click at [186, 120] on li "Conditions et workflow" at bounding box center [171, 131] width 150 height 22
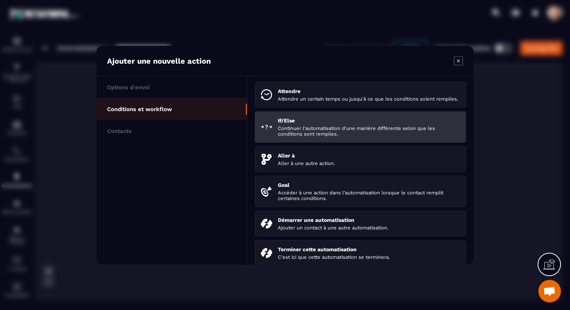
scroll to position [7, 0]
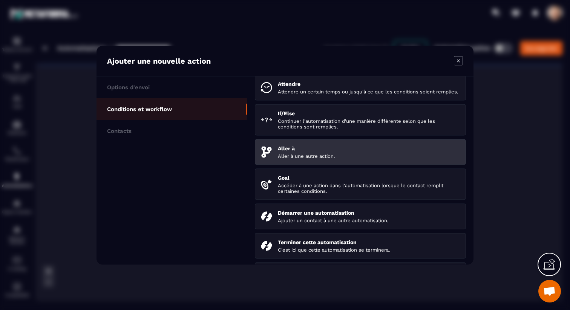
click at [313, 151] on p "Aller à" at bounding box center [369, 148] width 182 height 6
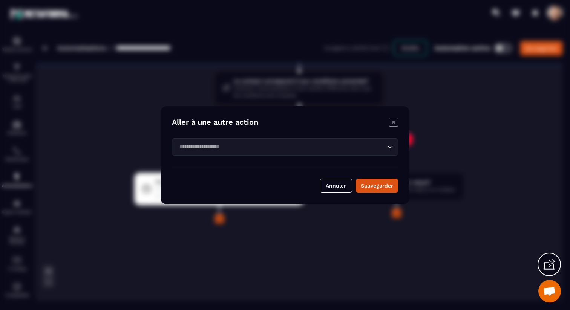
click at [294, 152] on div "Loading..." at bounding box center [285, 146] width 226 height 17
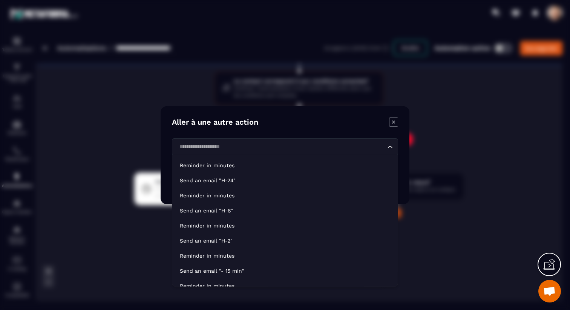
scroll to position [159, 0]
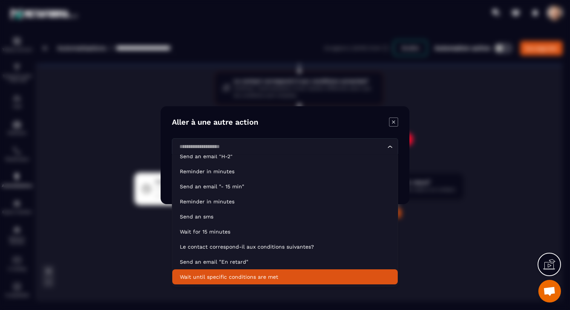
click at [260, 277] on p "Wait until specific conditions are met" at bounding box center [285, 278] width 210 height 8
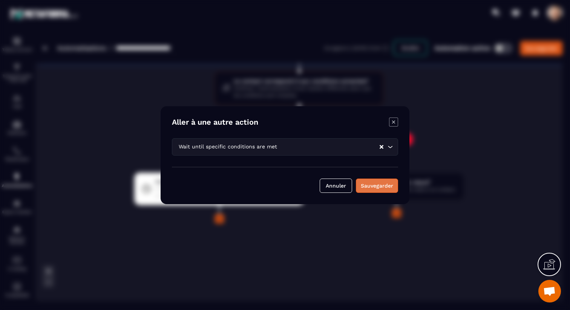
click at [383, 182] on div "Sauvegarder" at bounding box center [377, 186] width 32 height 8
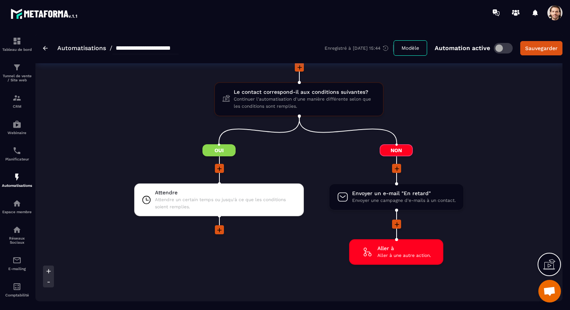
scroll to position [965, 0]
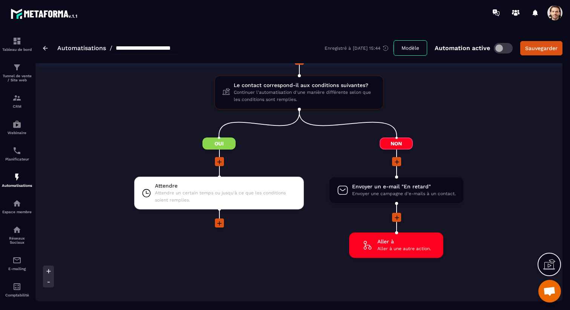
click at [220, 224] on icon at bounding box center [219, 223] width 5 height 5
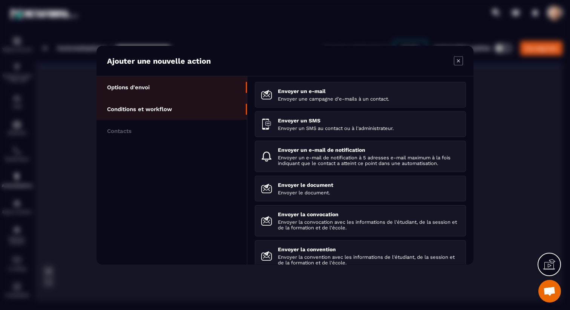
click at [198, 120] on li "Conditions et workflow" at bounding box center [171, 131] width 150 height 22
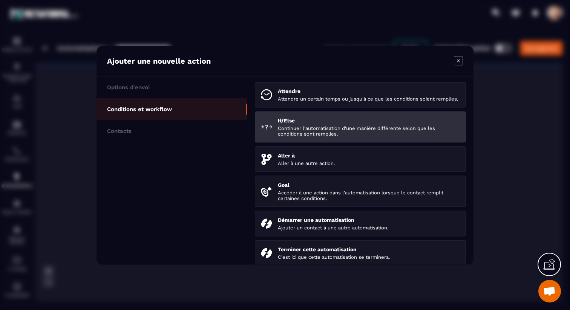
click at [288, 123] on p "If/Else" at bounding box center [369, 120] width 182 height 6
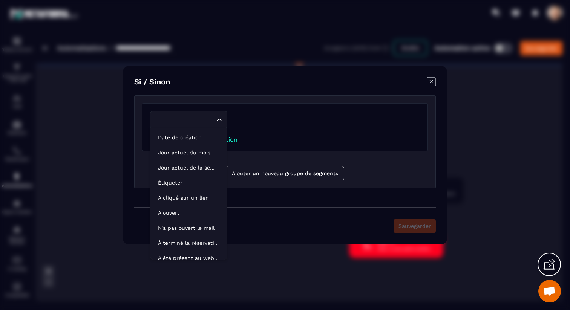
click at [207, 120] on input "Search for option" at bounding box center [185, 120] width 60 height 8
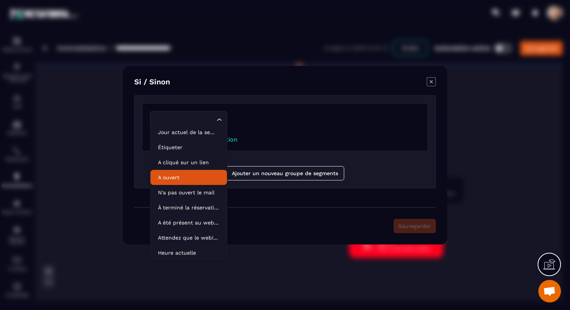
scroll to position [38, 0]
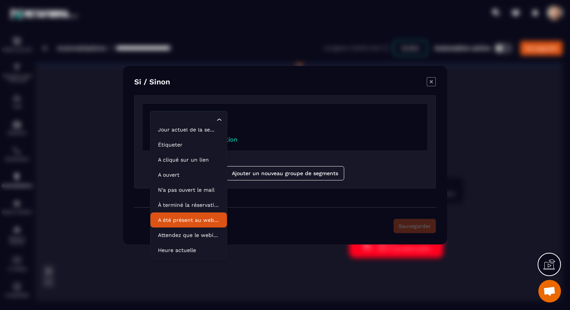
click at [199, 219] on p "A été présent au webinar" at bounding box center [188, 220] width 61 height 8
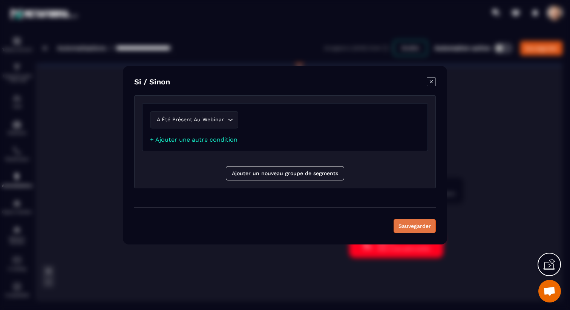
click at [413, 227] on button "Sauvegarder" at bounding box center [414, 226] width 42 height 14
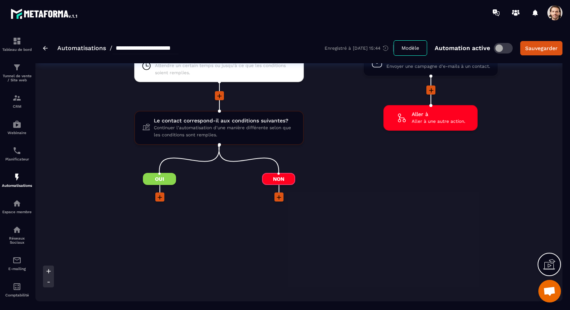
scroll to position [1129, 0]
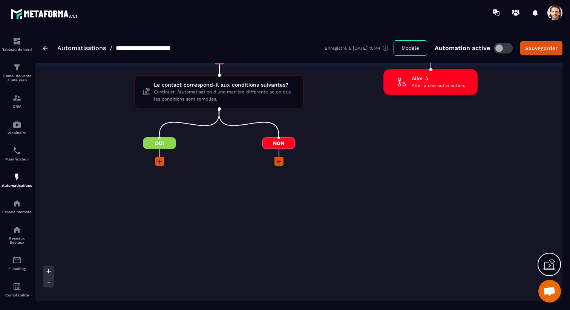
click at [159, 162] on icon at bounding box center [160, 161] width 5 height 5
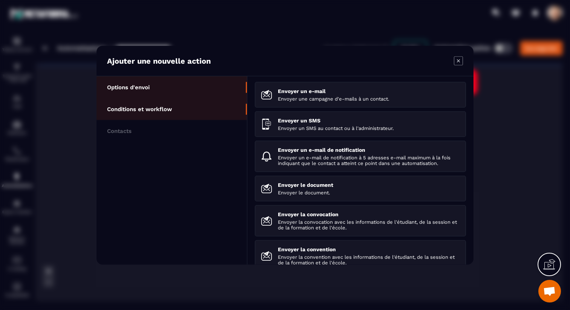
click at [169, 120] on li "Conditions et workflow" at bounding box center [171, 131] width 150 height 22
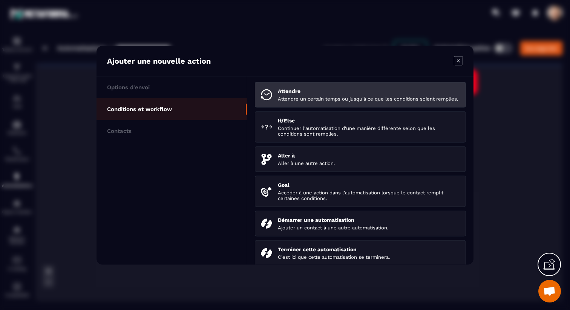
click at [289, 90] on p "Attendre" at bounding box center [369, 91] width 182 height 6
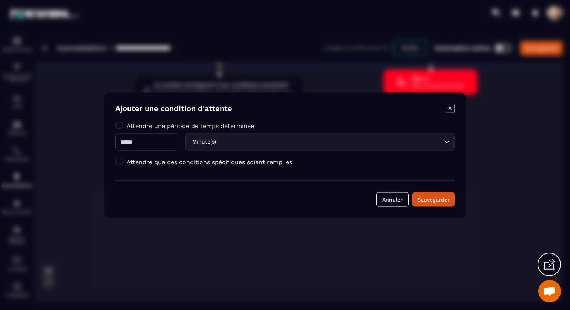
click at [143, 161] on label "Attendre que des conditions spécifiques soient remplies" at bounding box center [209, 161] width 165 height 7
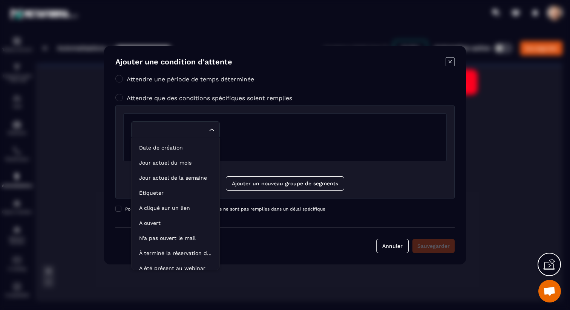
click at [191, 127] on input "Search for option" at bounding box center [171, 130] width 71 height 8
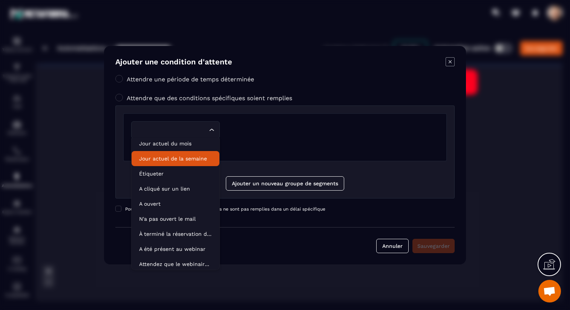
scroll to position [38, 0]
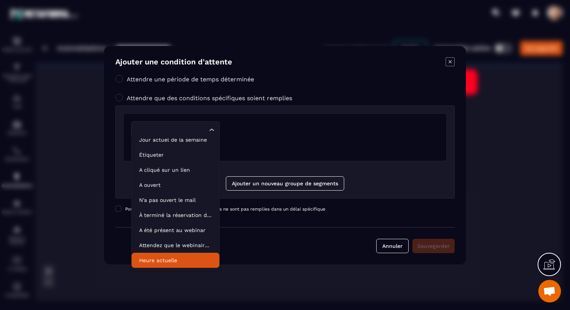
click at [160, 260] on p "Heure actuelle" at bounding box center [175, 261] width 73 height 8
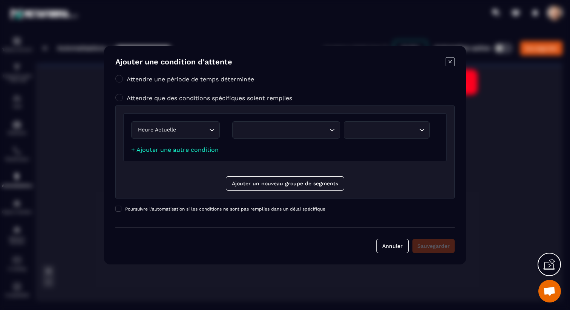
click at [288, 135] on div "Loading..." at bounding box center [286, 129] width 108 height 17
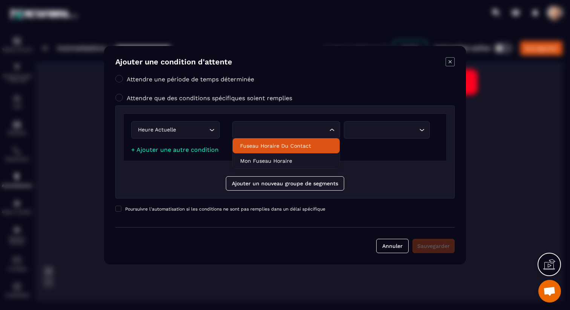
click at [284, 148] on p "Fuseau horaire du contact" at bounding box center [286, 146] width 92 height 8
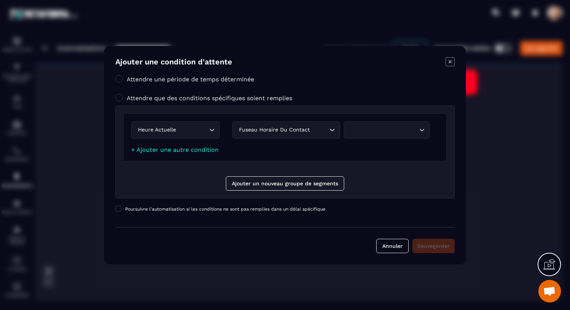
click at [400, 130] on div "Search for option" at bounding box center [383, 130] width 70 height 8
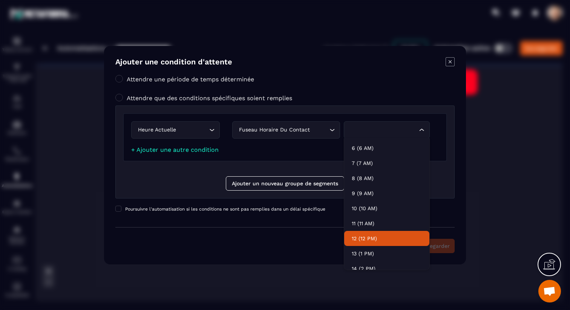
scroll to position [86, 0]
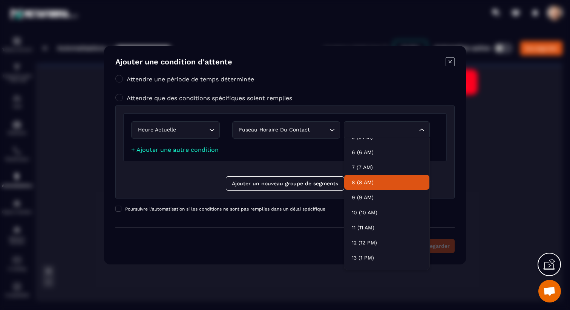
click at [376, 183] on p "8 (8 AM)" at bounding box center [387, 183] width 70 height 8
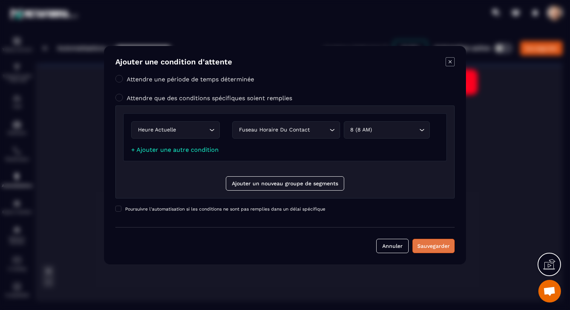
click at [429, 247] on div "Sauvegarder" at bounding box center [433, 246] width 32 height 8
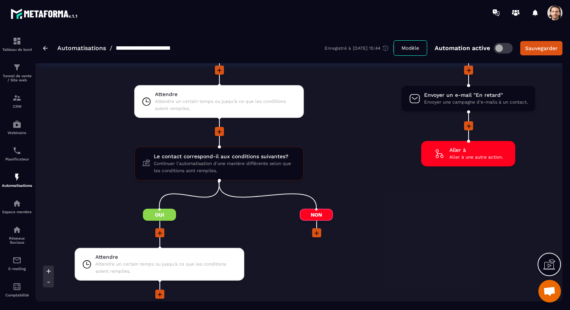
scroll to position [1069, 0]
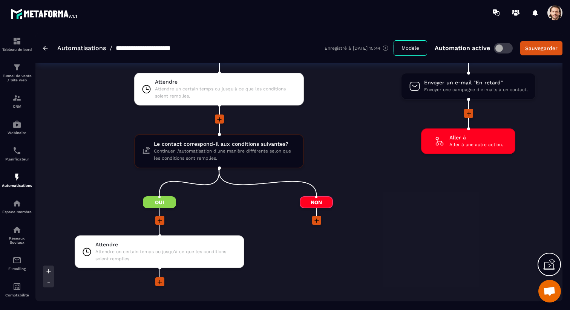
click at [319, 222] on icon at bounding box center [317, 221] width 8 height 8
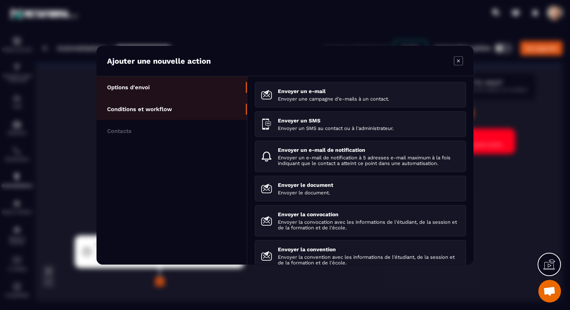
click at [183, 120] on li "Conditions et workflow" at bounding box center [171, 131] width 150 height 22
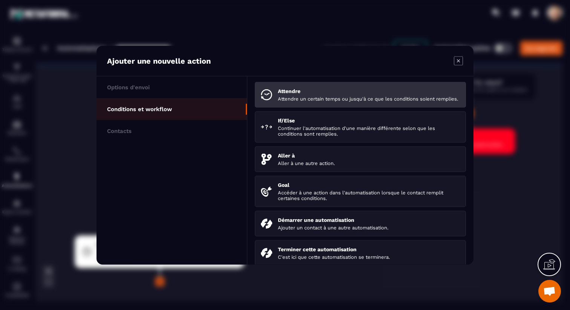
click at [296, 98] on p "Attendre un certain temps ou jusqu'à ce que les conditions soient remplies." at bounding box center [369, 99] width 182 height 6
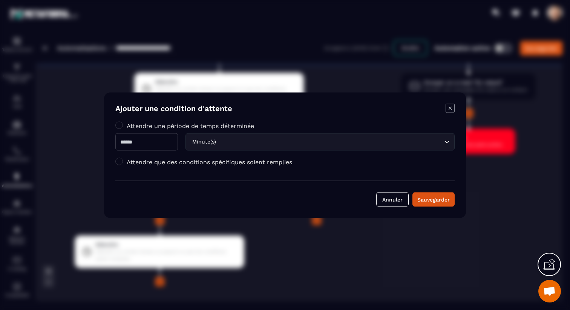
click at [144, 162] on label "Attendre que des conditions spécifiques soient remplies" at bounding box center [209, 161] width 165 height 7
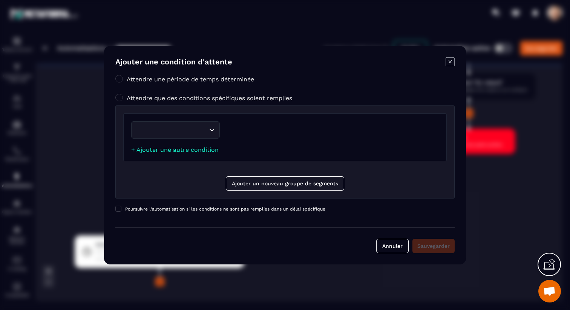
click at [174, 134] on div "Loading..." at bounding box center [175, 129] width 89 height 17
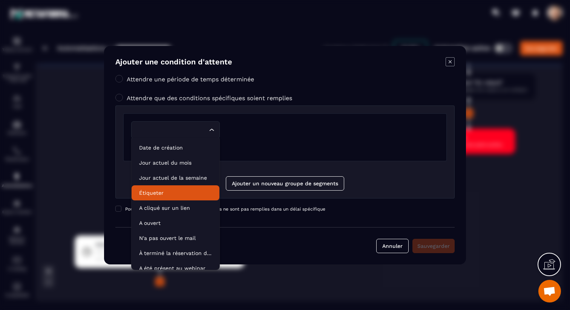
scroll to position [38, 0]
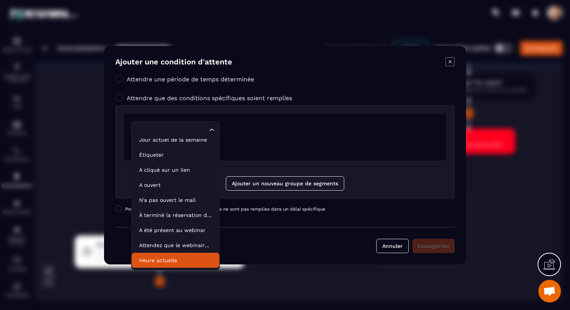
click at [159, 262] on p "Heure actuelle" at bounding box center [175, 261] width 73 height 8
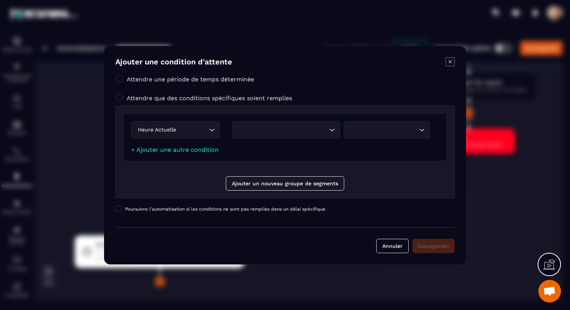
click at [315, 131] on div "Search for option" at bounding box center [282, 130] width 92 height 8
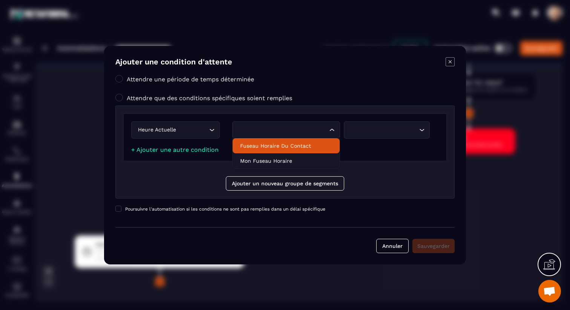
click at [308, 148] on p "Fuseau horaire du contact" at bounding box center [286, 146] width 92 height 8
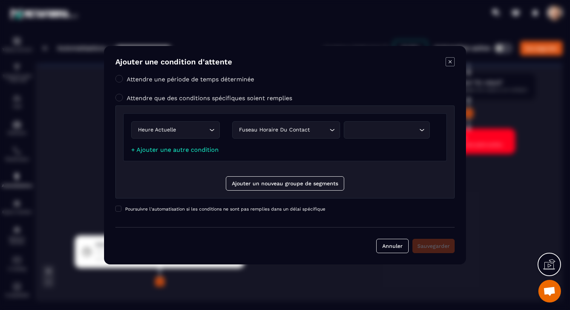
click at [379, 126] on div "Search for option" at bounding box center [383, 130] width 70 height 8
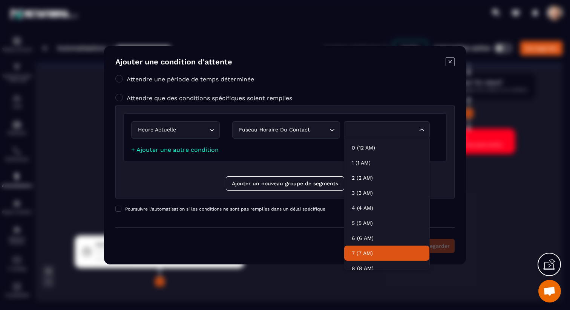
scroll to position [6, 0]
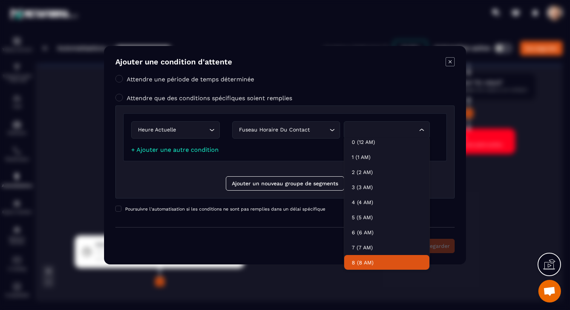
click at [370, 263] on p "8 (8 AM)" at bounding box center [387, 263] width 70 height 8
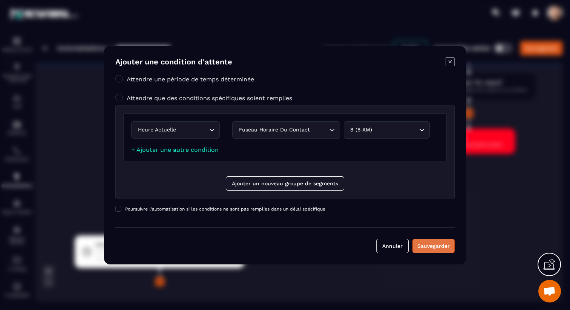
click at [429, 248] on div "Sauvegarder" at bounding box center [433, 246] width 32 height 8
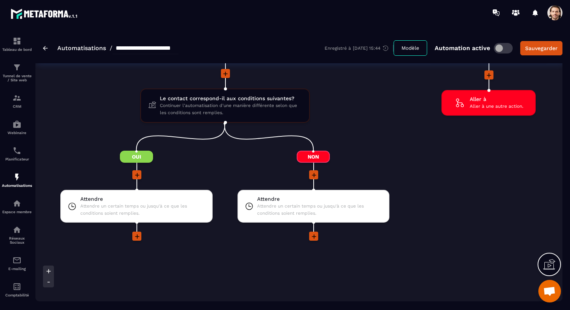
scroll to position [1119, 0]
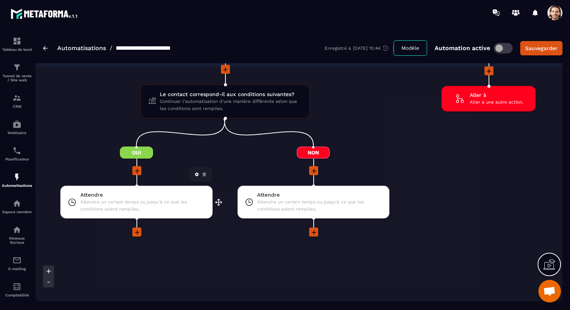
click at [155, 208] on span "Attendre un certain temps ou jusqu'à ce que les conditions soient remplies." at bounding box center [142, 206] width 125 height 14
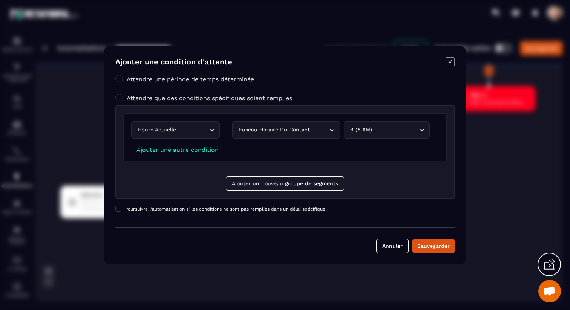
click at [450, 63] on icon "Modal window" at bounding box center [449, 61] width 9 height 9
